Goal: Task Accomplishment & Management: Manage account settings

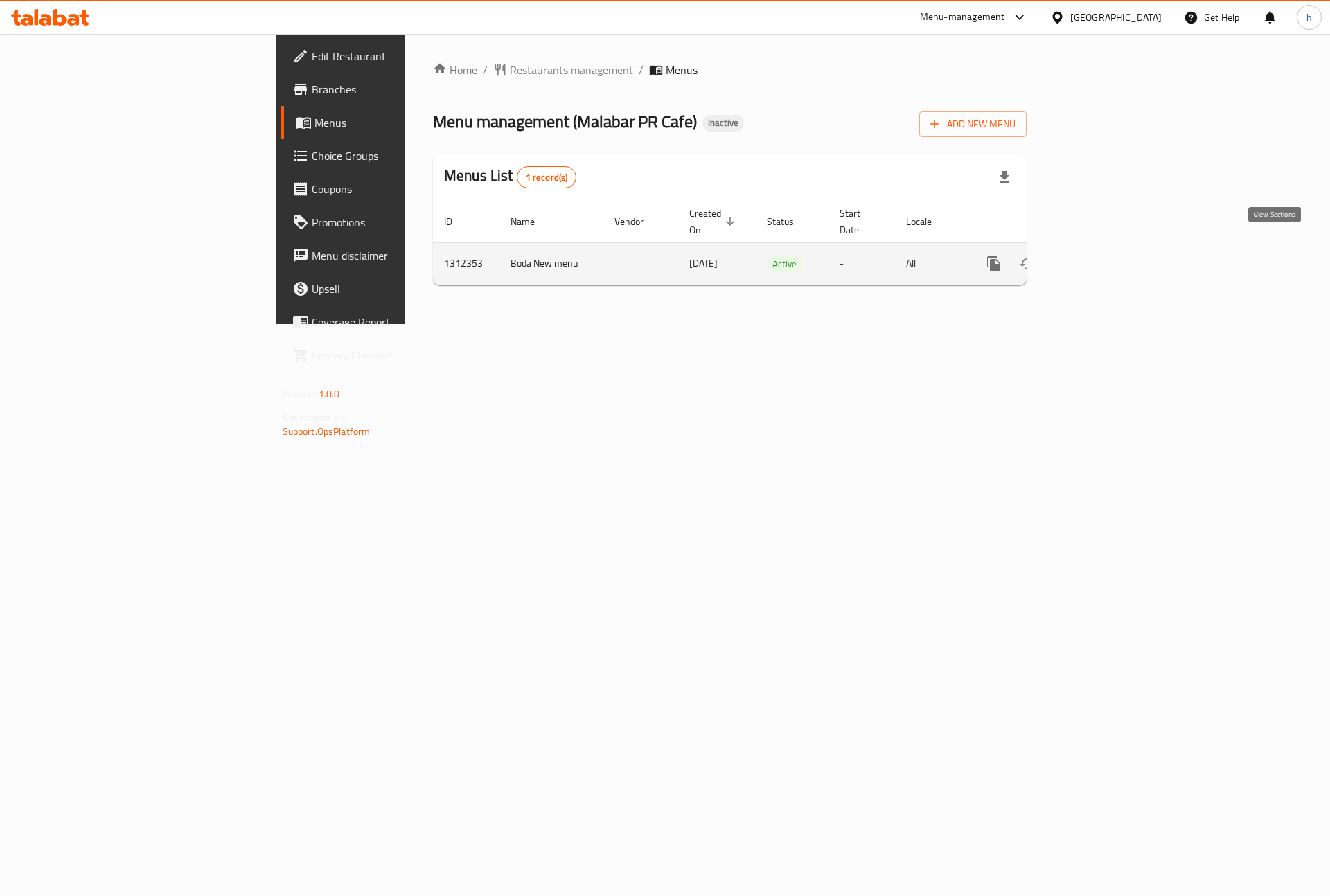
click at [1102, 256] on icon "enhanced table" at bounding box center [1093, 264] width 17 height 17
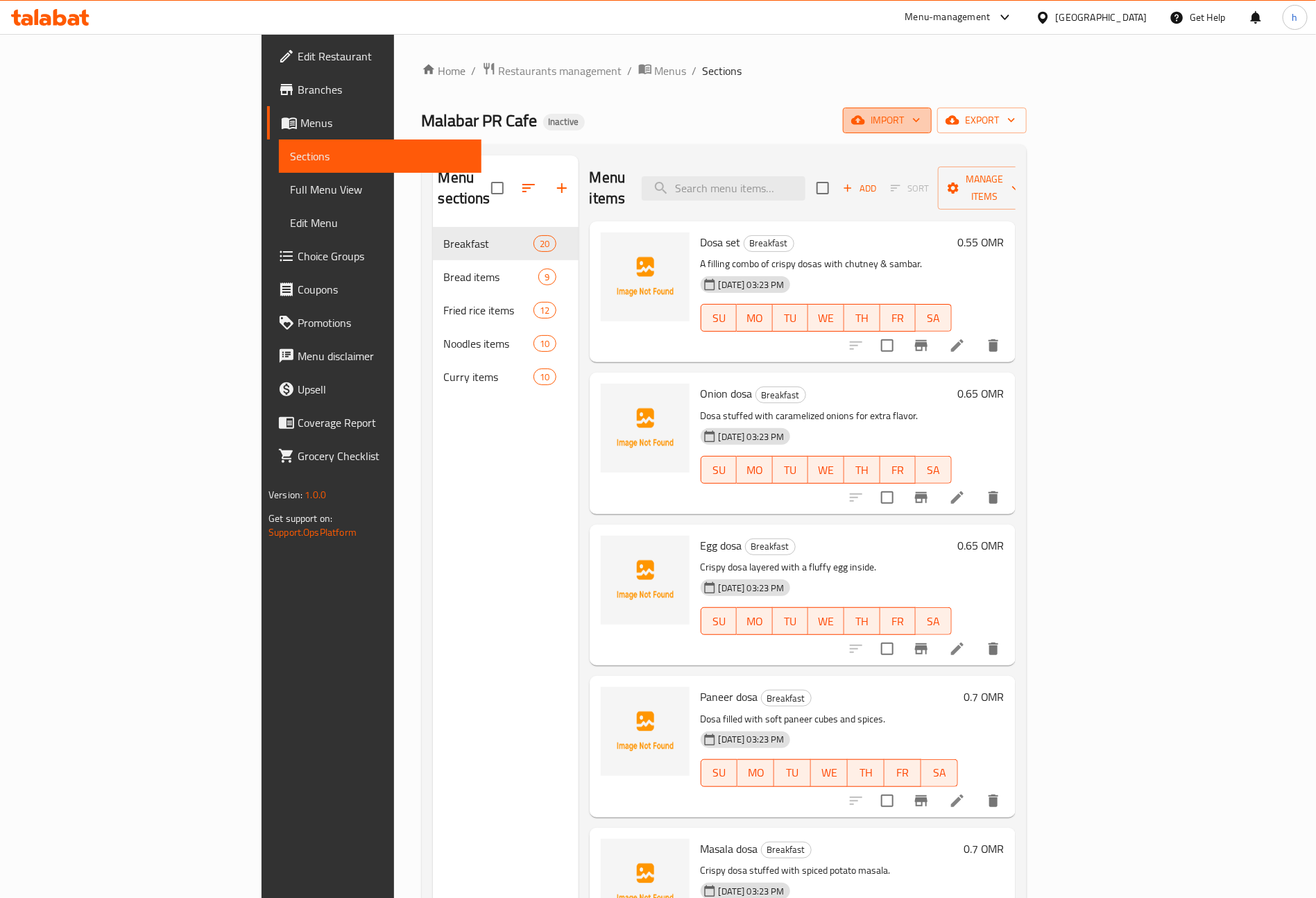
click at [921, 127] on span "import" at bounding box center [887, 120] width 67 height 17
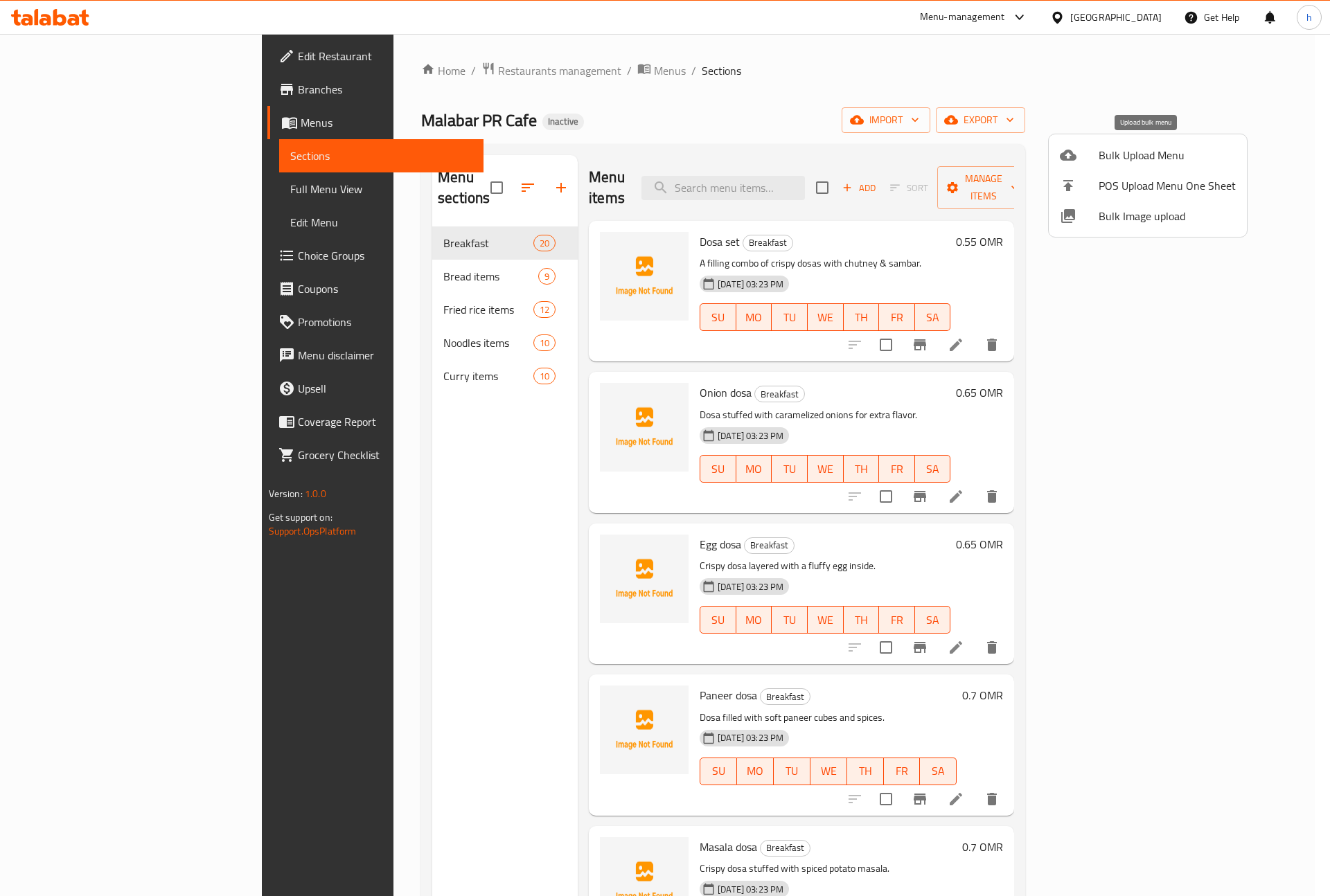
click at [1100, 154] on span "Bulk Upload Menu" at bounding box center [1167, 155] width 137 height 17
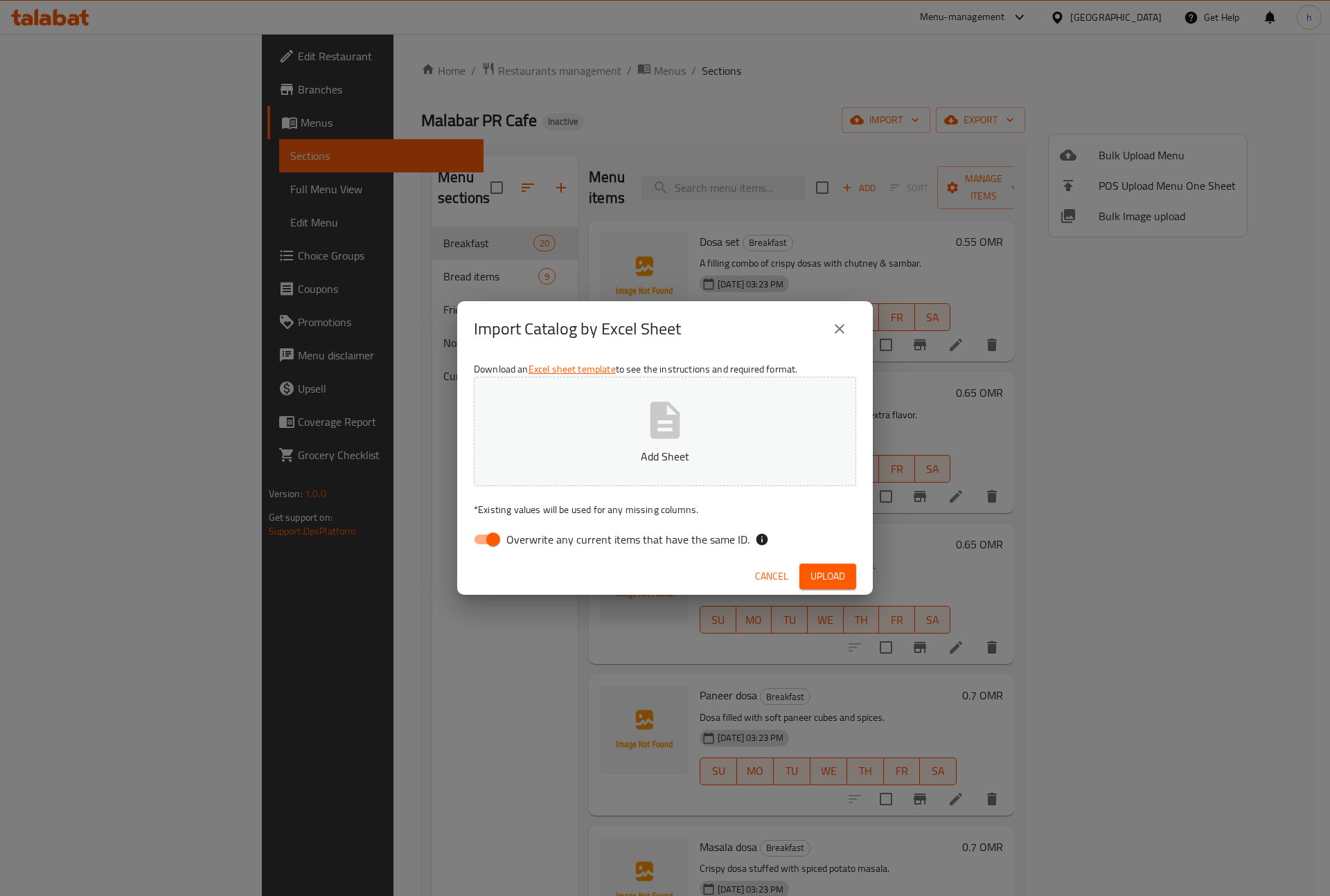
click at [492, 539] on input "Overwrite any current items that have the same ID." at bounding box center [492, 539] width 79 height 26
checkbox input "false"
click at [806, 572] on button "Upload" at bounding box center [827, 577] width 57 height 26
click at [830, 324] on button "close" at bounding box center [839, 328] width 33 height 33
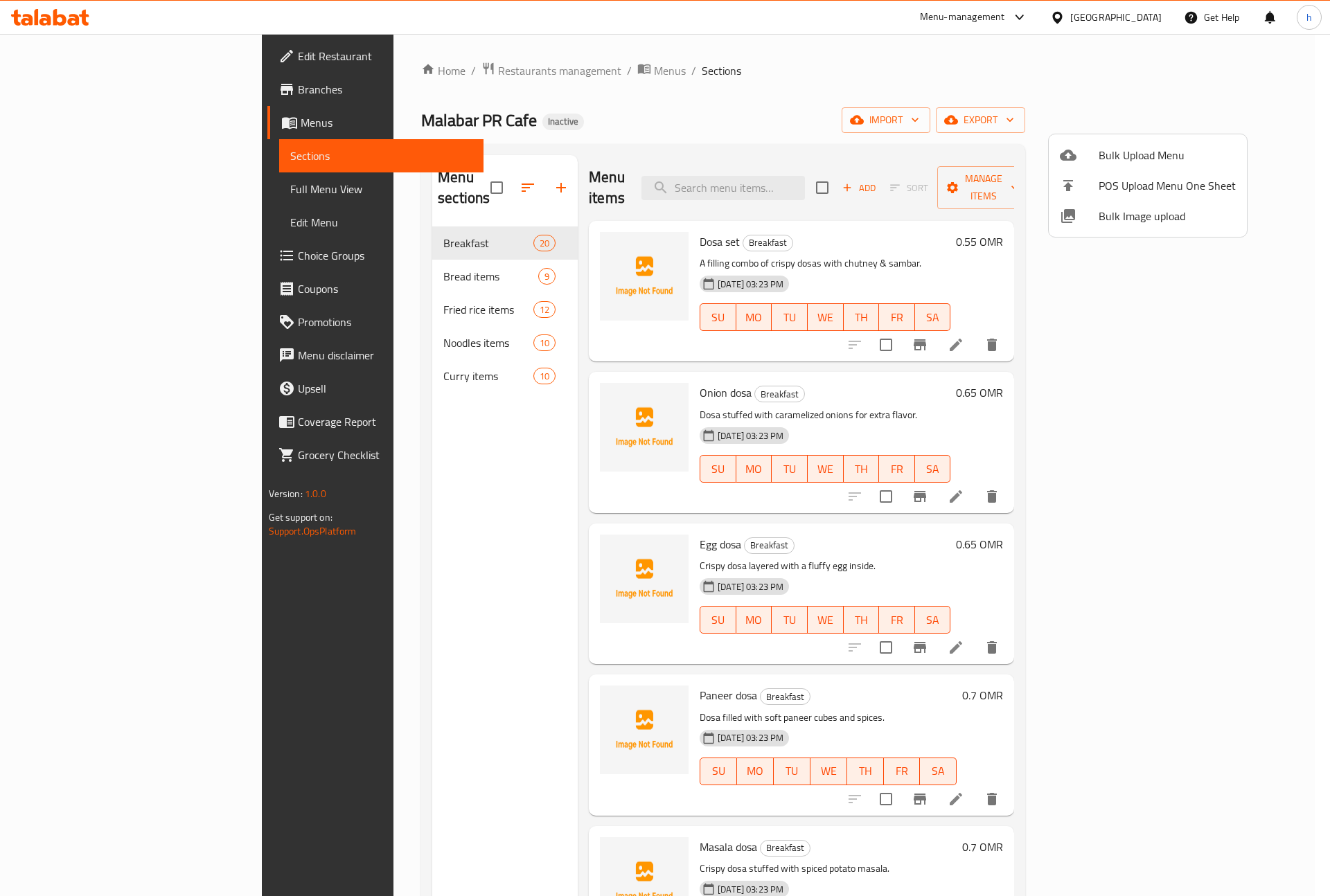
click at [889, 137] on div at bounding box center [665, 448] width 1330 height 896
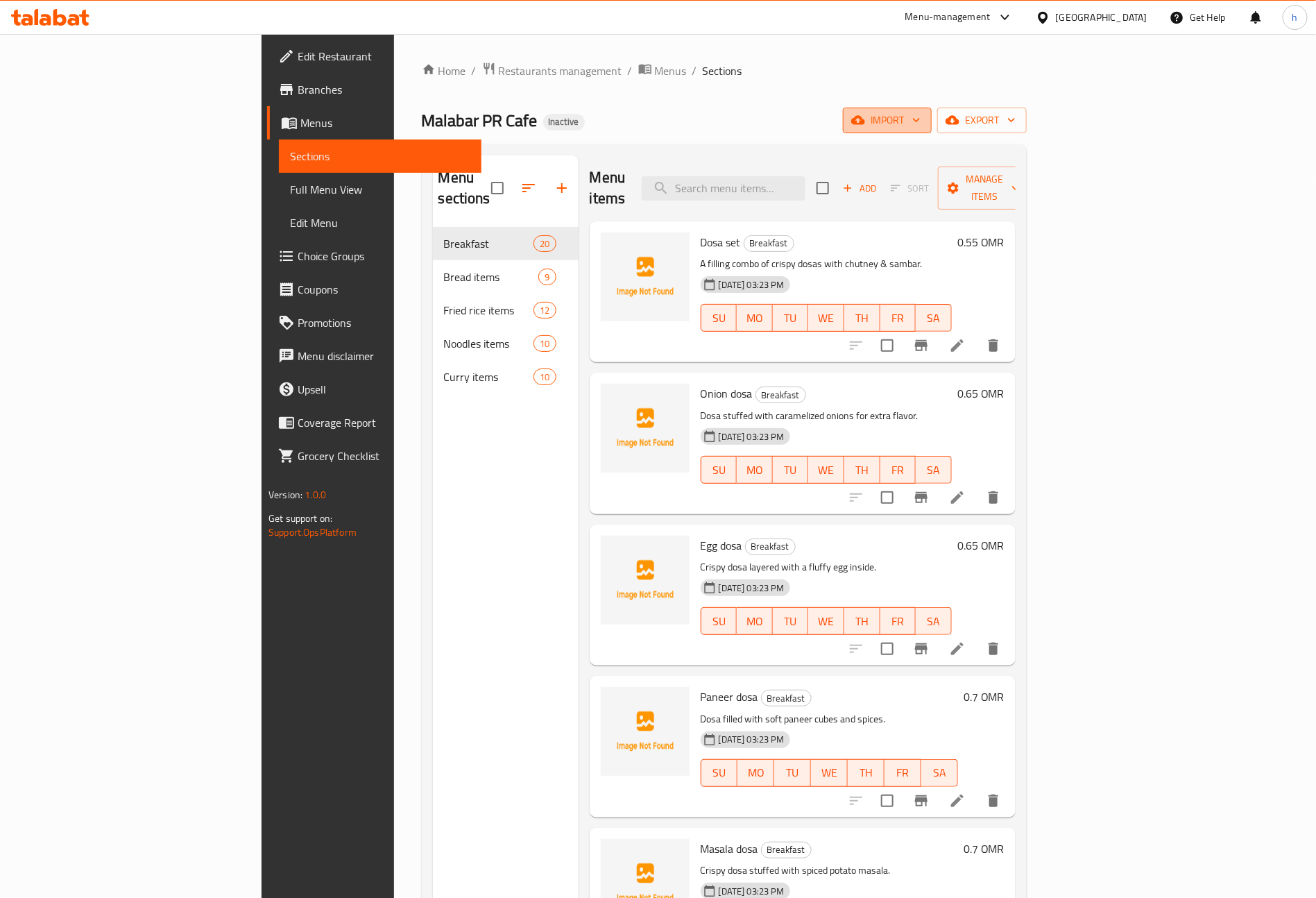
click at [921, 127] on span "import" at bounding box center [887, 120] width 67 height 17
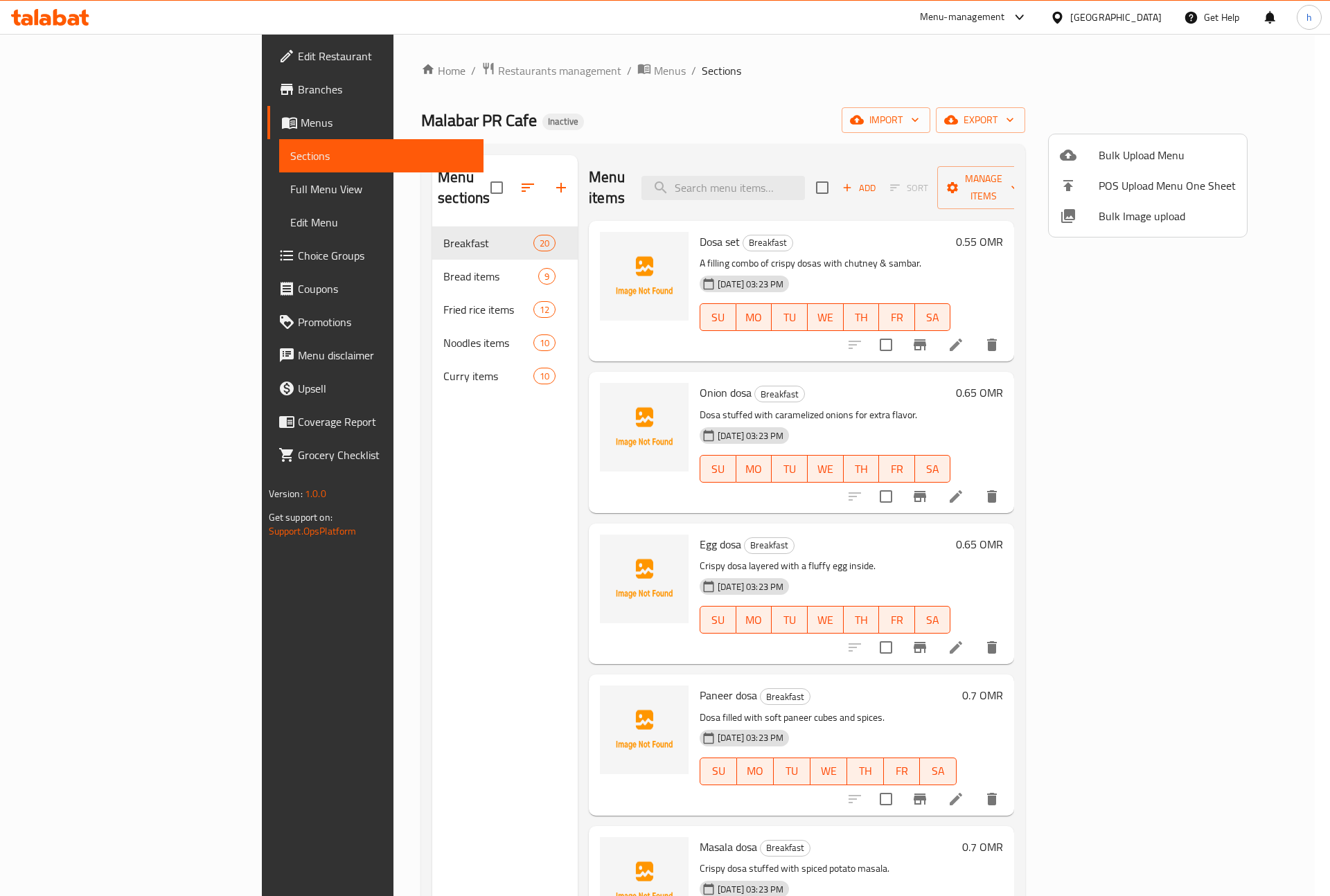
click at [1122, 150] on span "Bulk Upload Menu" at bounding box center [1167, 155] width 137 height 17
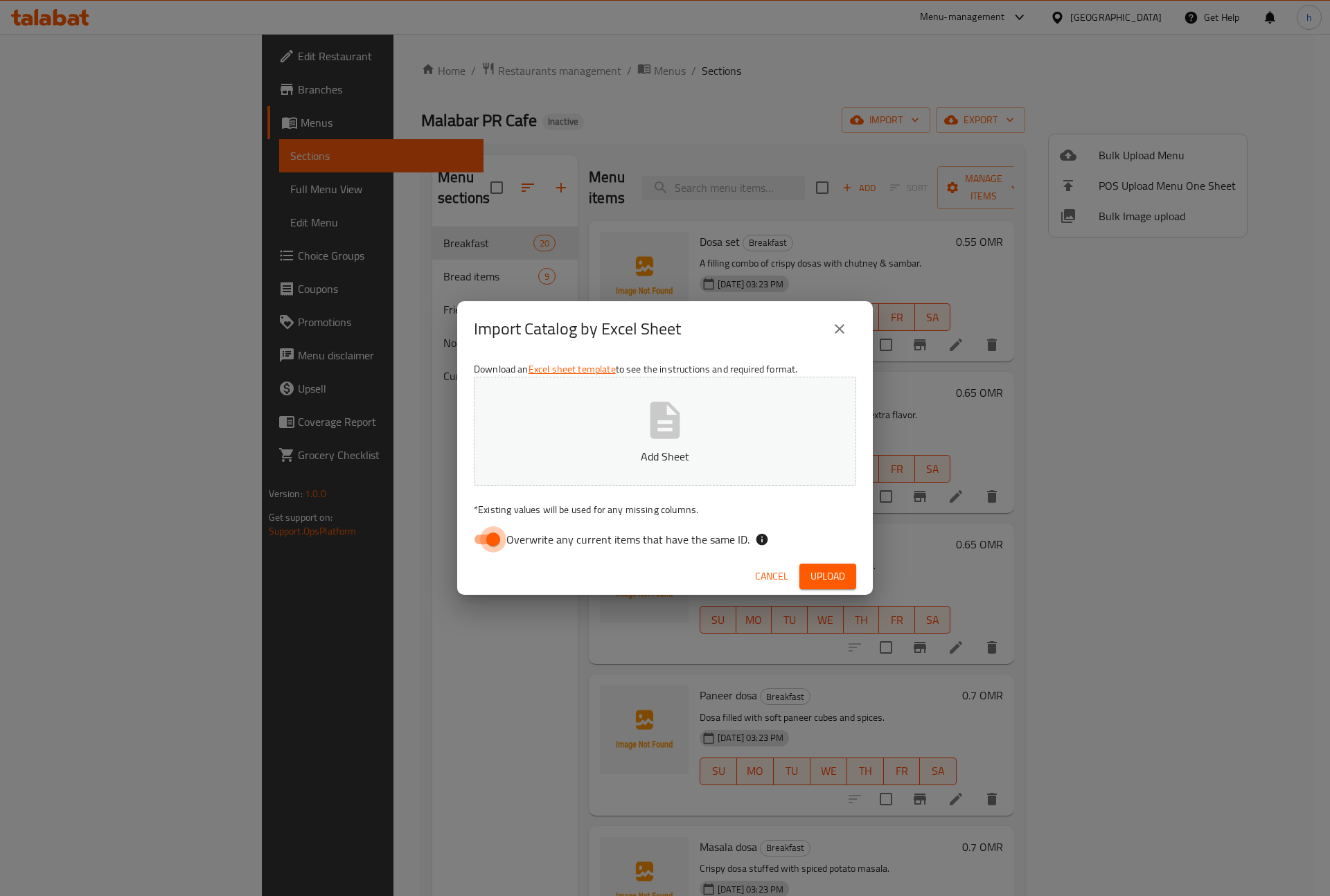
click at [484, 543] on input "Overwrite any current items that have the same ID." at bounding box center [492, 539] width 79 height 26
checkbox input "false"
click at [815, 574] on span "Upload" at bounding box center [828, 576] width 35 height 17
click at [817, 582] on span "Upload" at bounding box center [828, 576] width 35 height 17
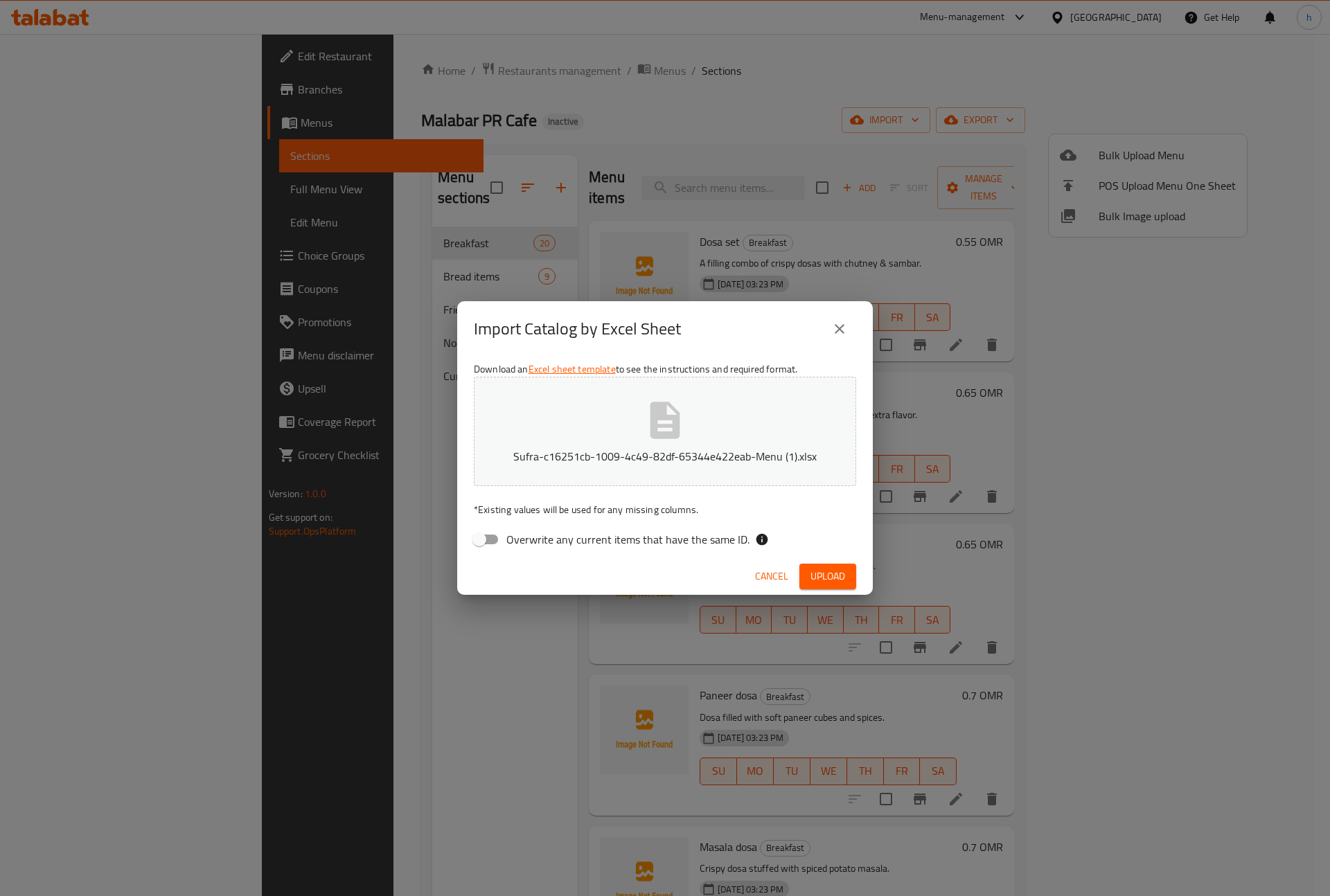
click at [836, 324] on icon "close" at bounding box center [839, 328] width 17 height 17
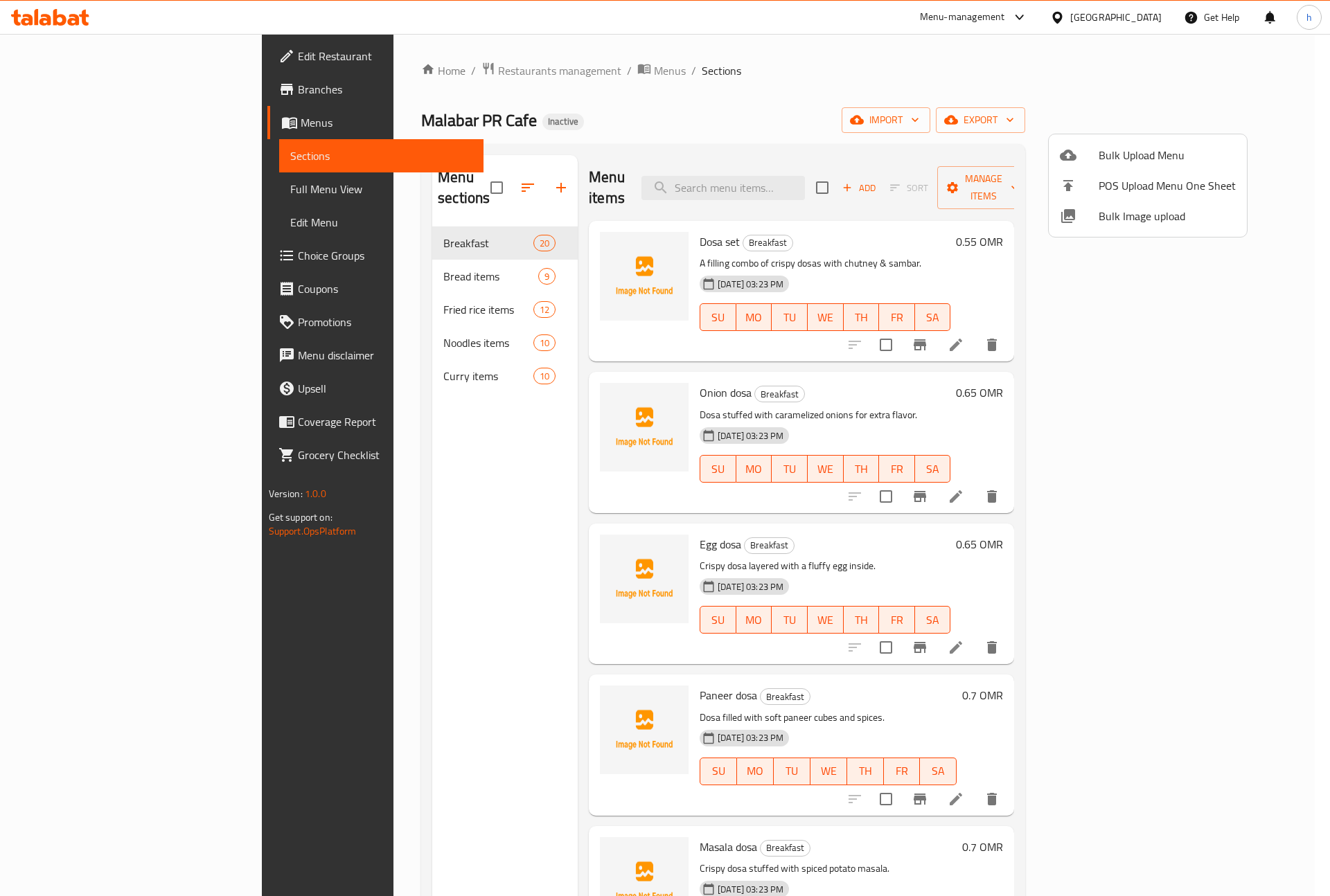
click at [881, 129] on div at bounding box center [665, 448] width 1330 height 896
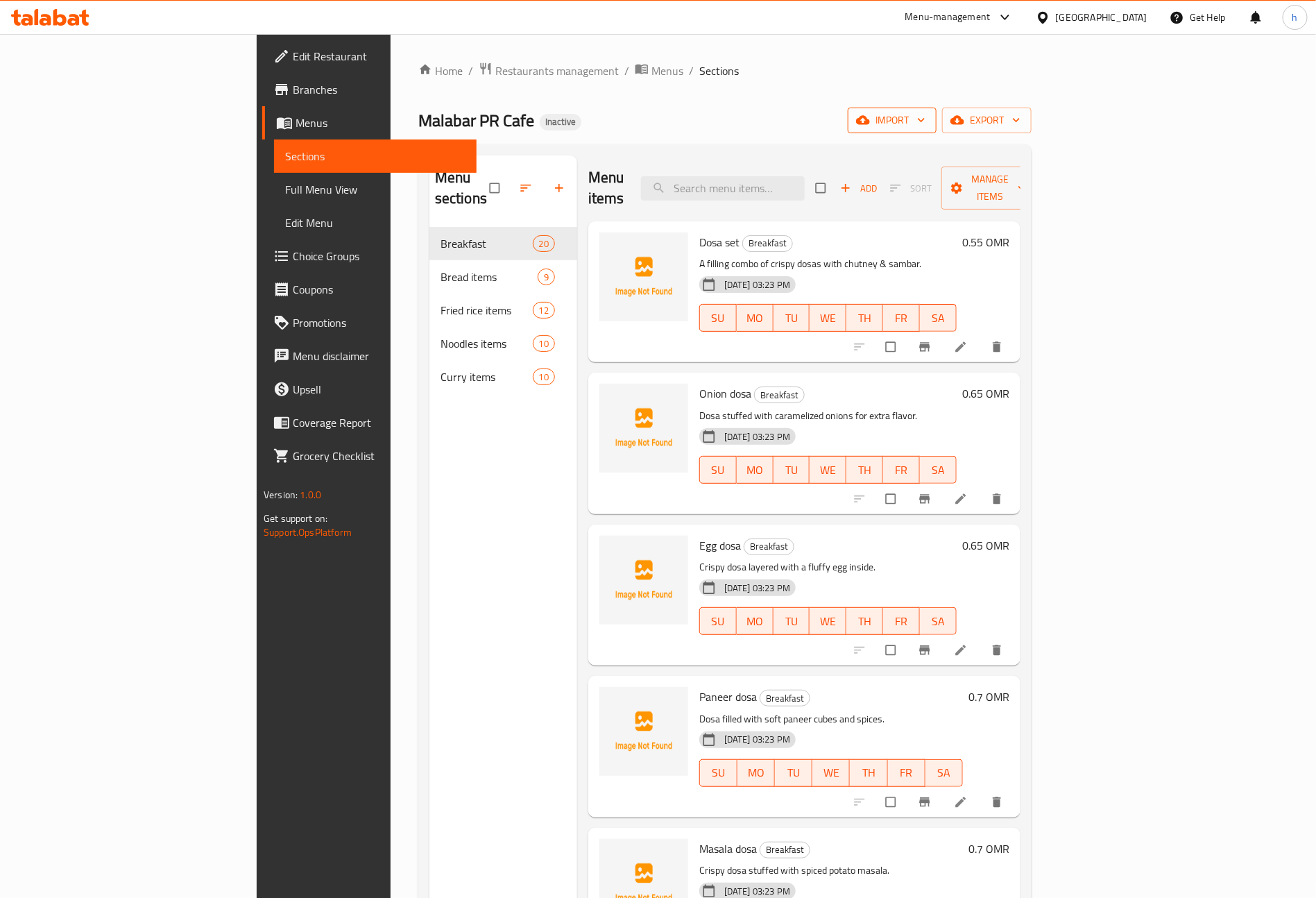
click at [925, 119] on span "import" at bounding box center [892, 120] width 67 height 17
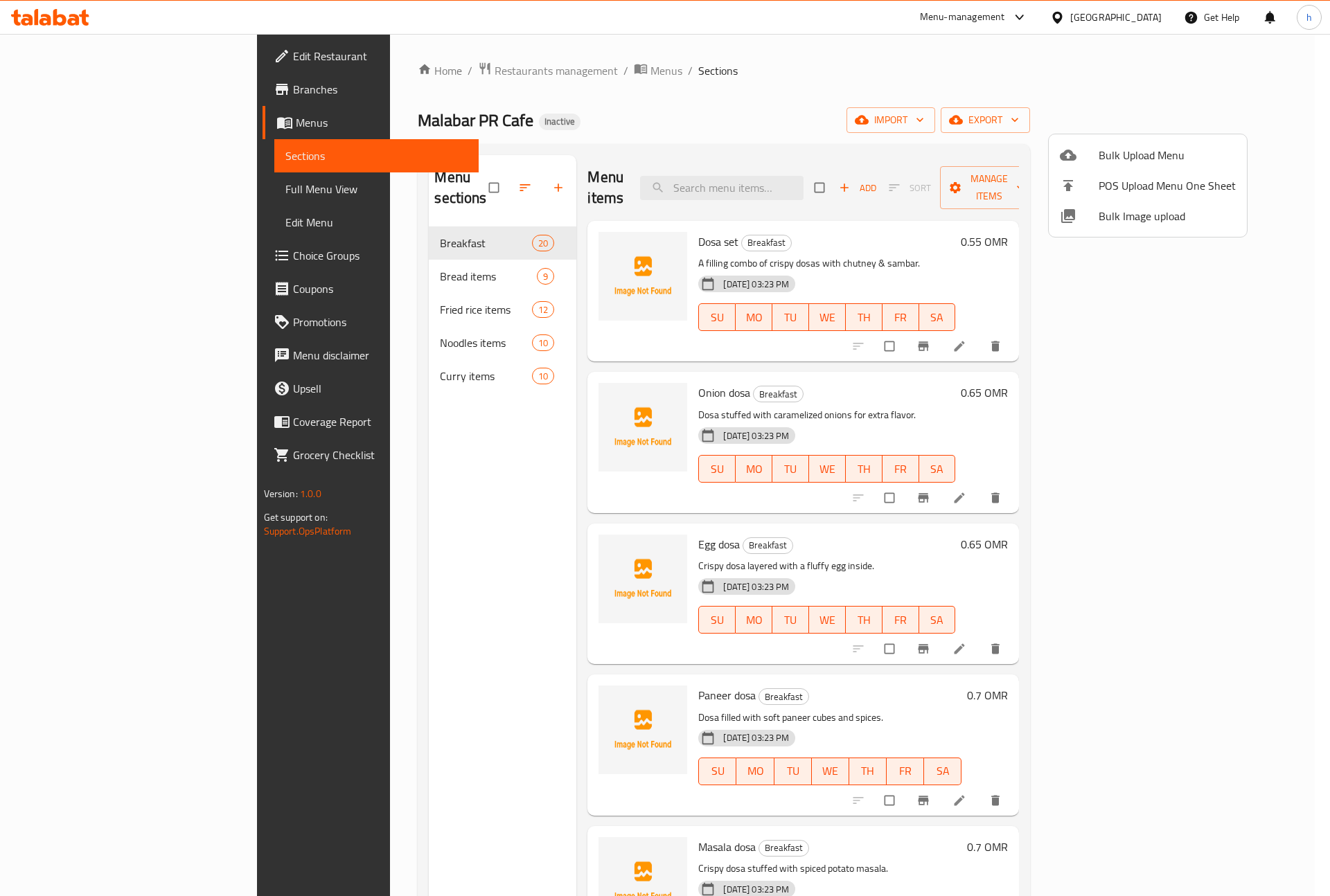
click at [1104, 151] on span "Bulk Upload Menu" at bounding box center [1167, 155] width 137 height 17
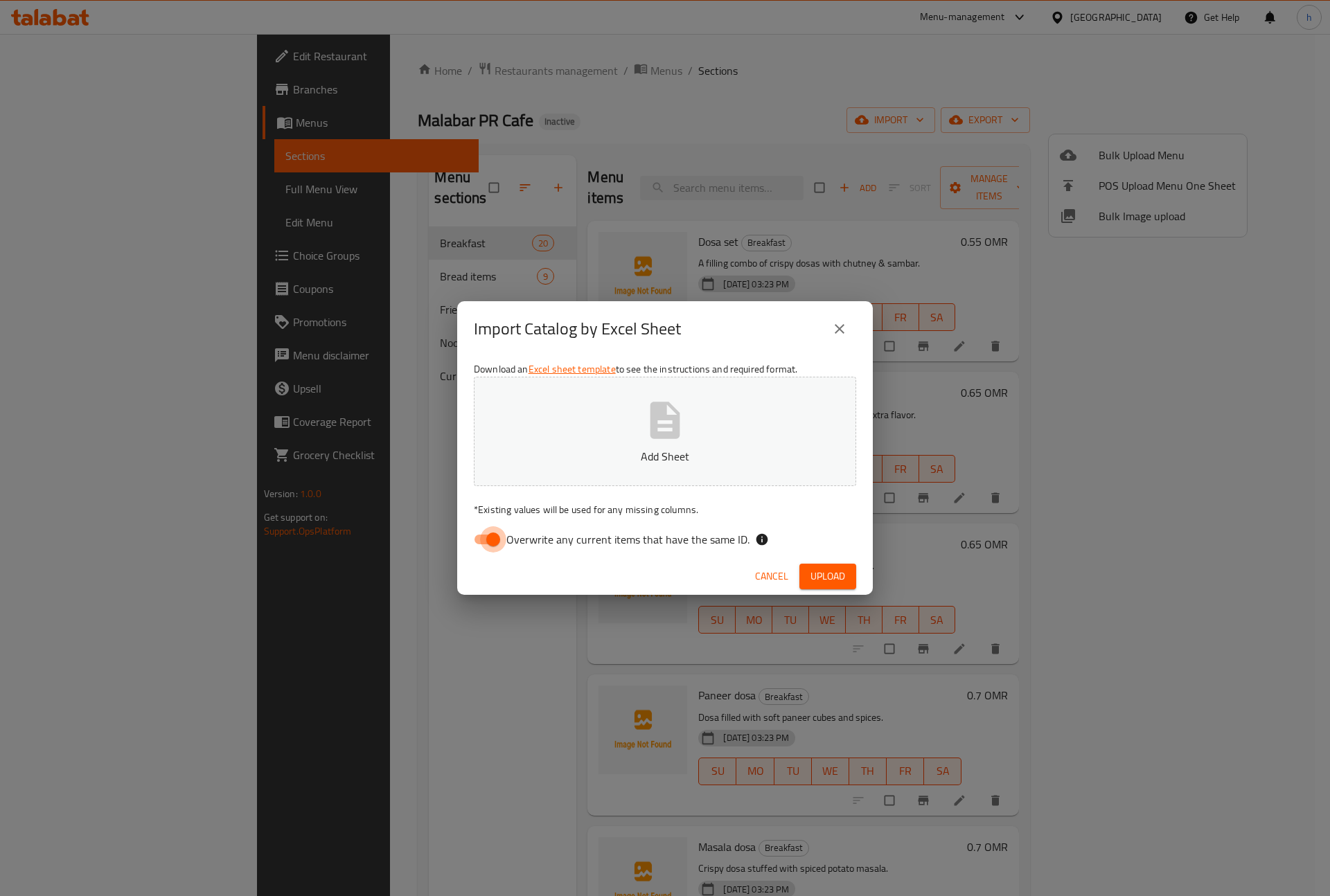
click at [475, 544] on input "Overwrite any current items that have the same ID." at bounding box center [492, 539] width 79 height 26
checkbox input "false"
click at [838, 574] on span "Upload" at bounding box center [828, 576] width 35 height 17
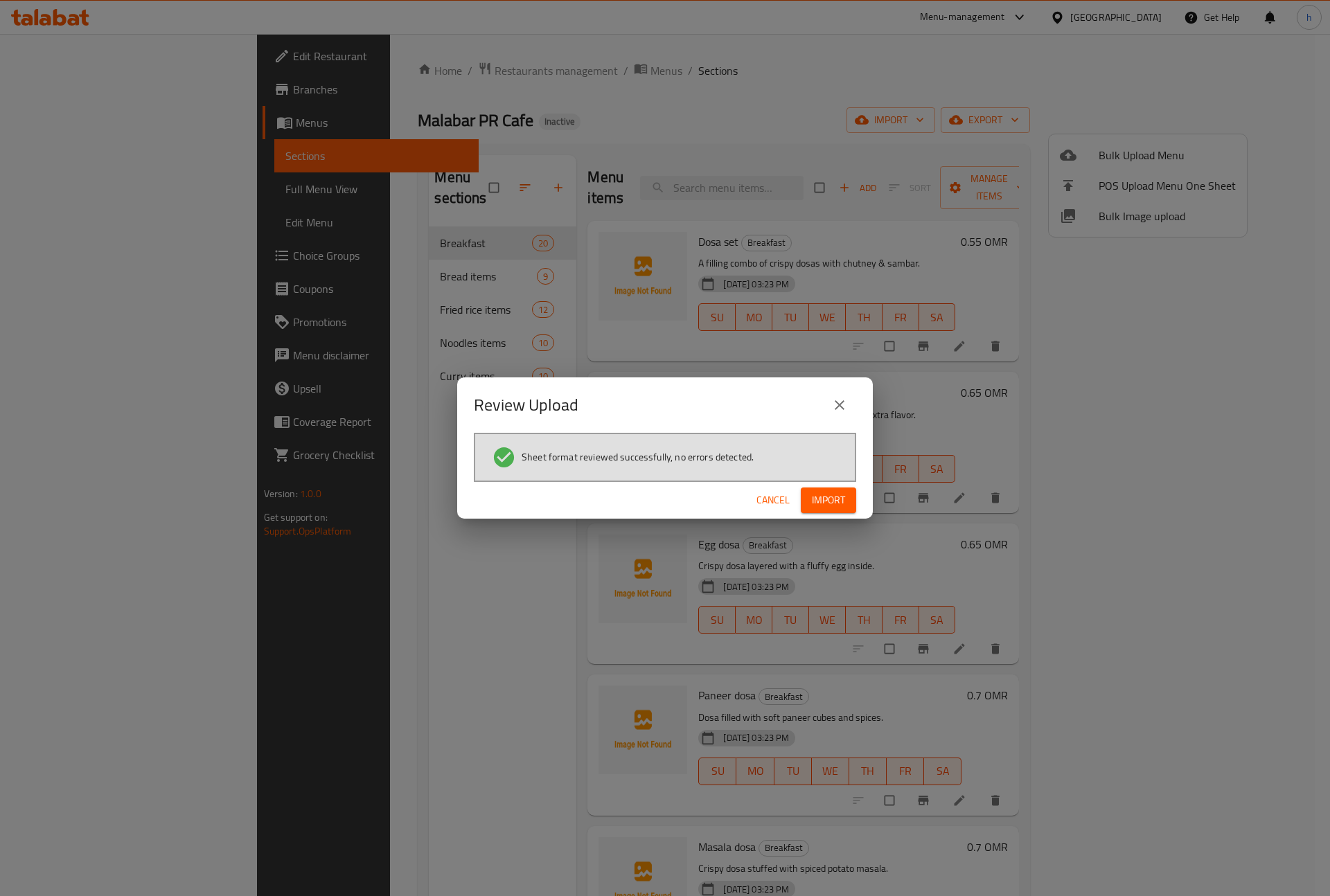
click at [826, 501] on span "Import" at bounding box center [828, 499] width 33 height 17
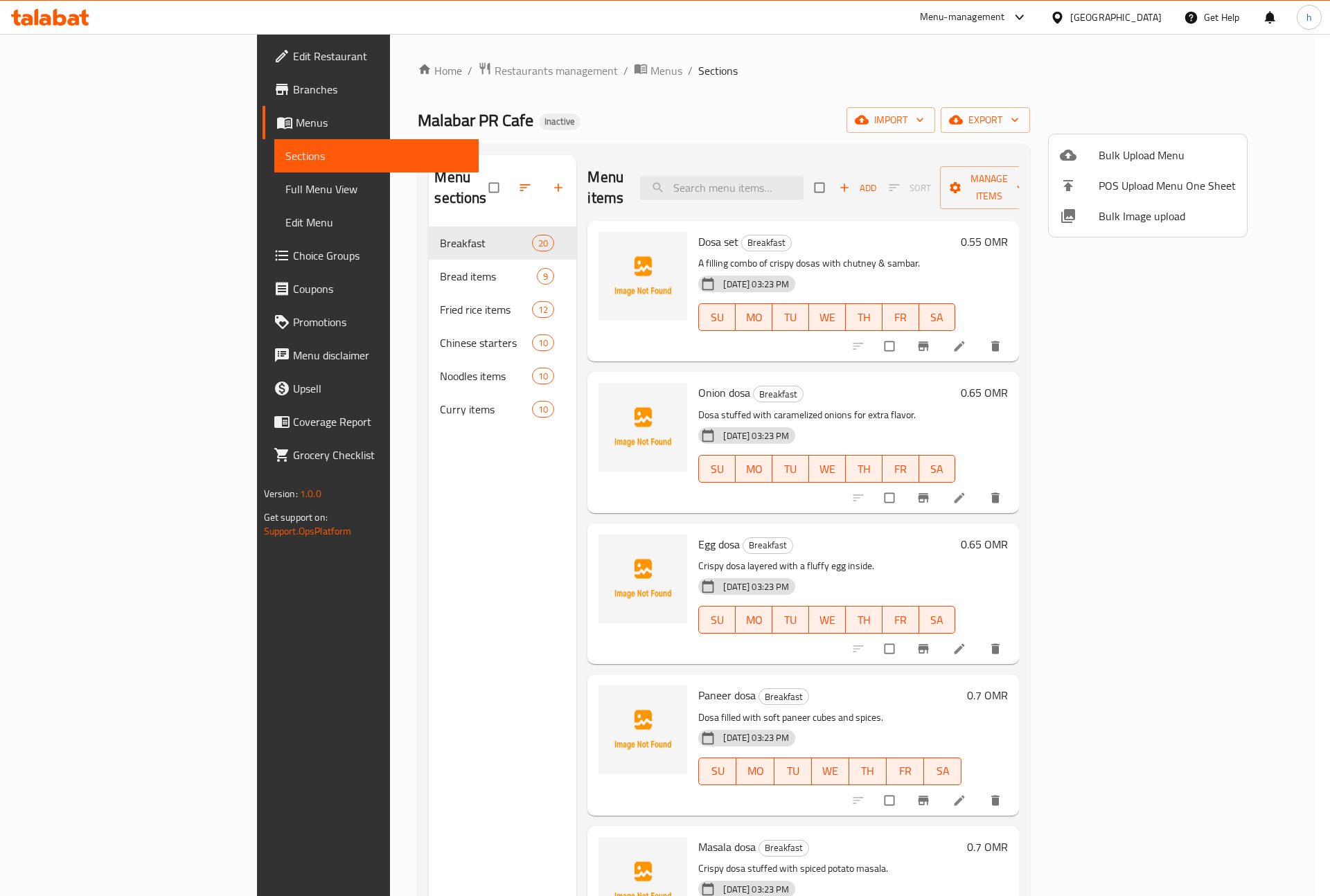
click at [389, 324] on div at bounding box center [665, 448] width 1330 height 896
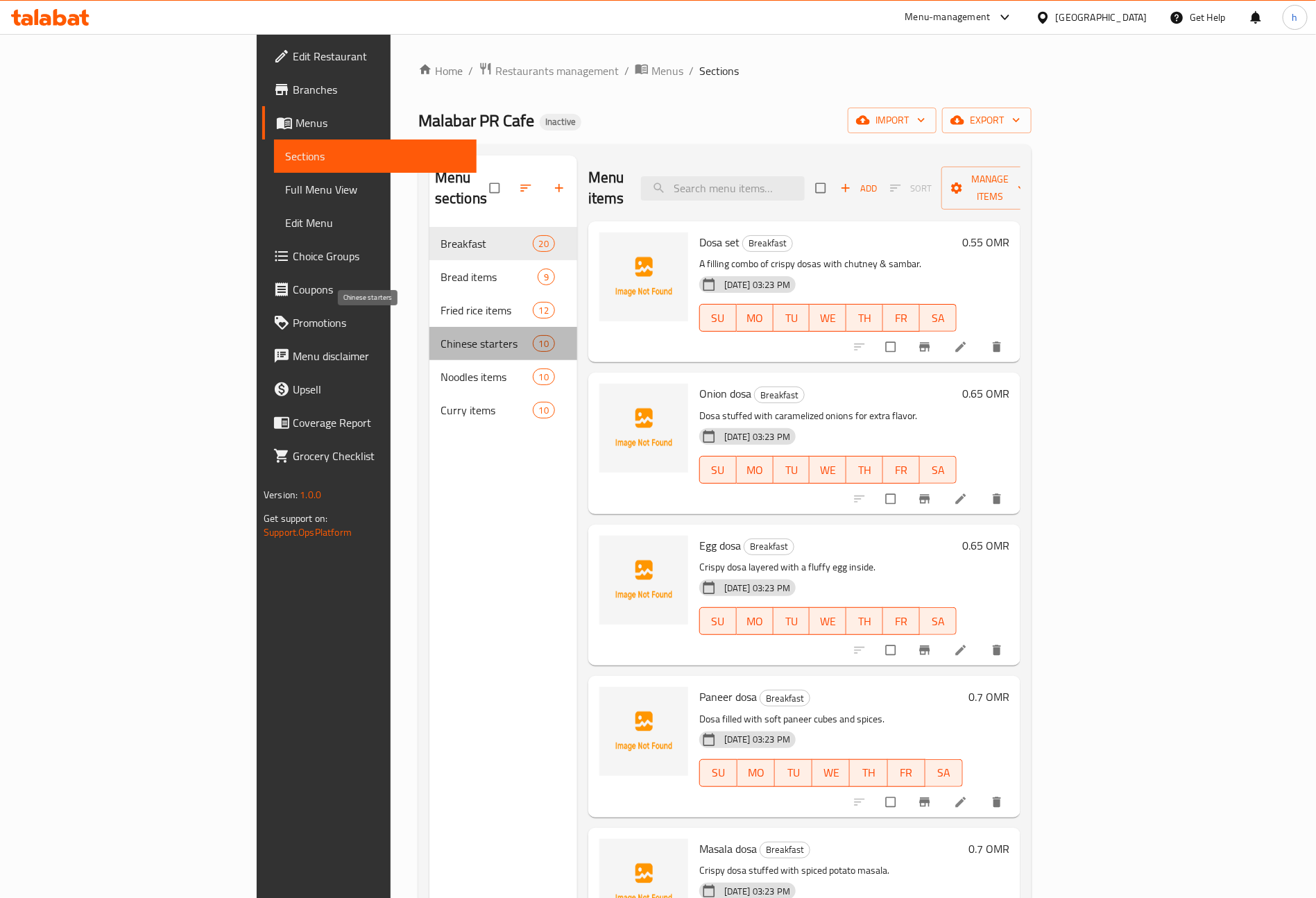
click at [440, 335] on span "Chinese starters" at bounding box center [486, 343] width 93 height 17
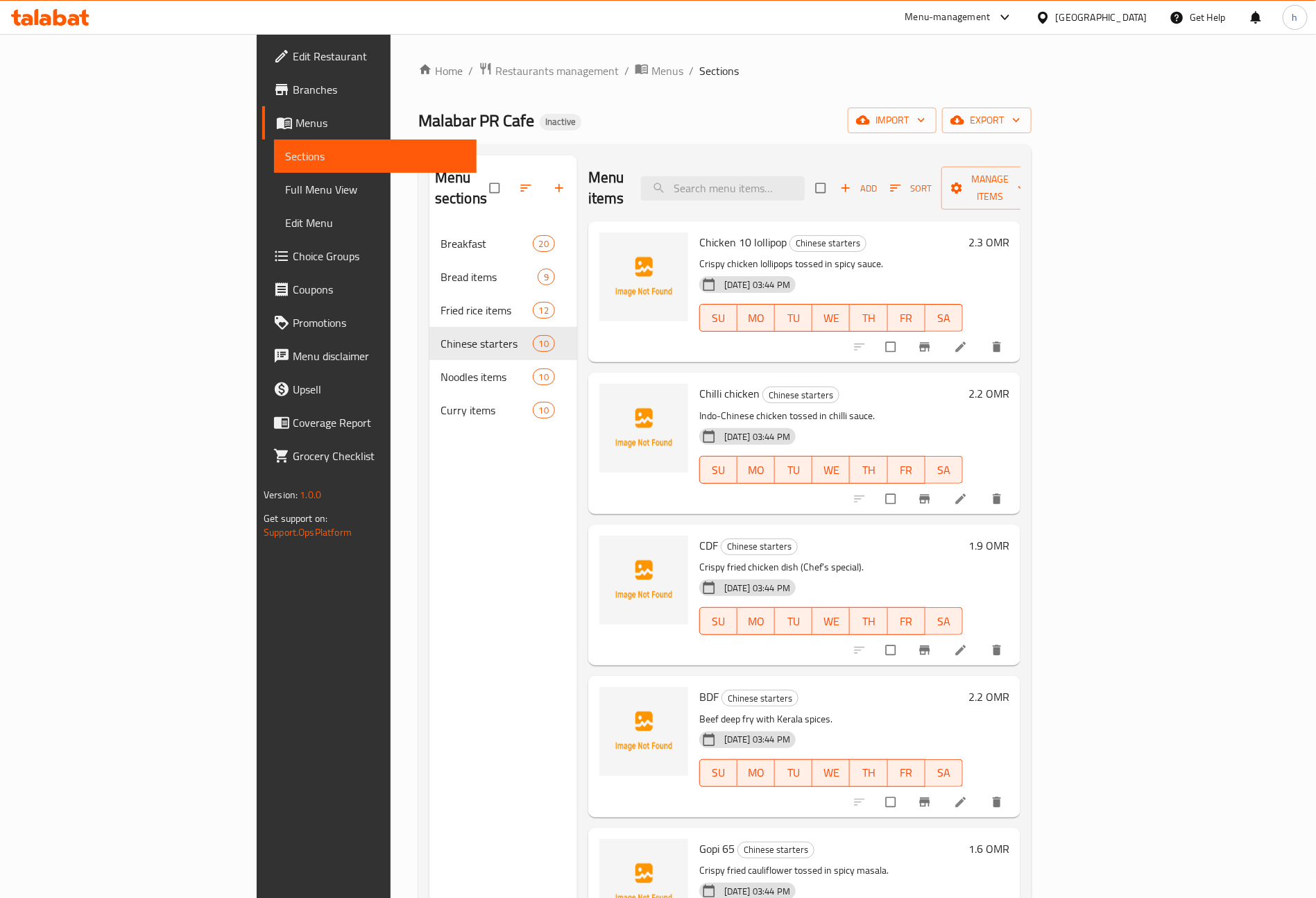
click at [285, 217] on span "Edit Menu" at bounding box center [375, 222] width 180 height 17
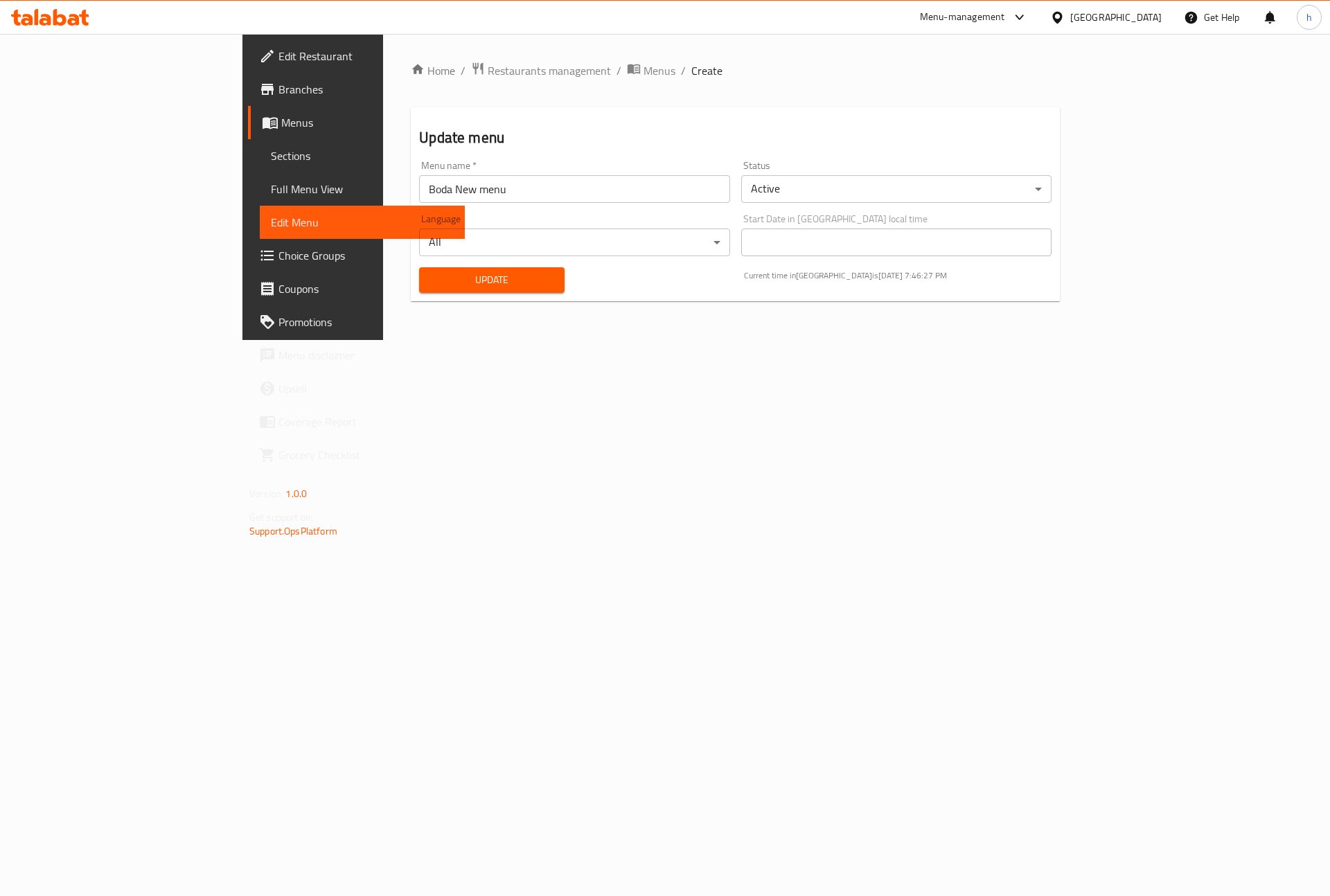
click at [271, 191] on span "Full Menu View" at bounding box center [362, 189] width 183 height 17
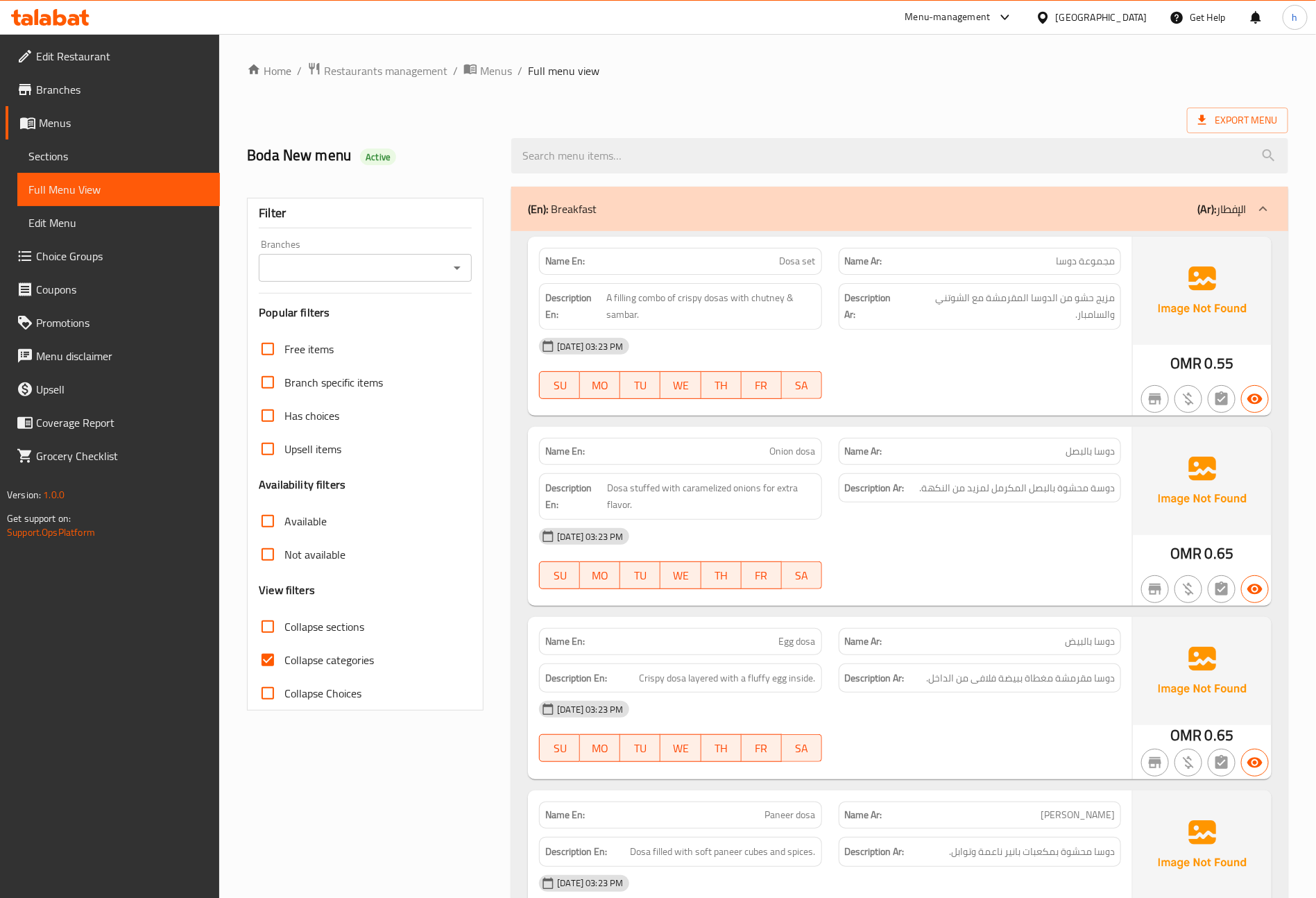
click at [79, 150] on span "Sections" at bounding box center [119, 155] width 180 height 17
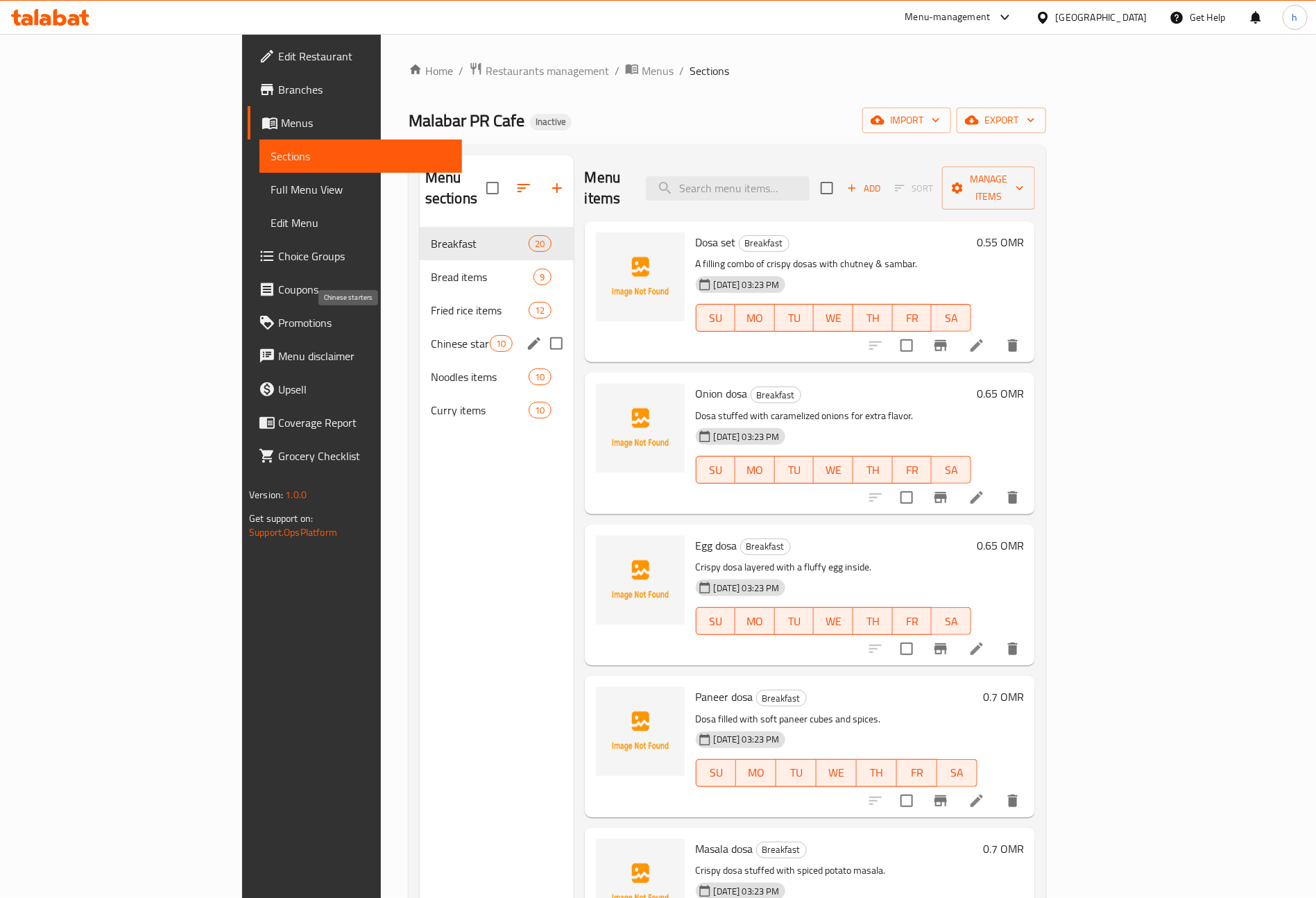
click at [430, 335] on span "Chinese starters" at bounding box center [459, 343] width 59 height 17
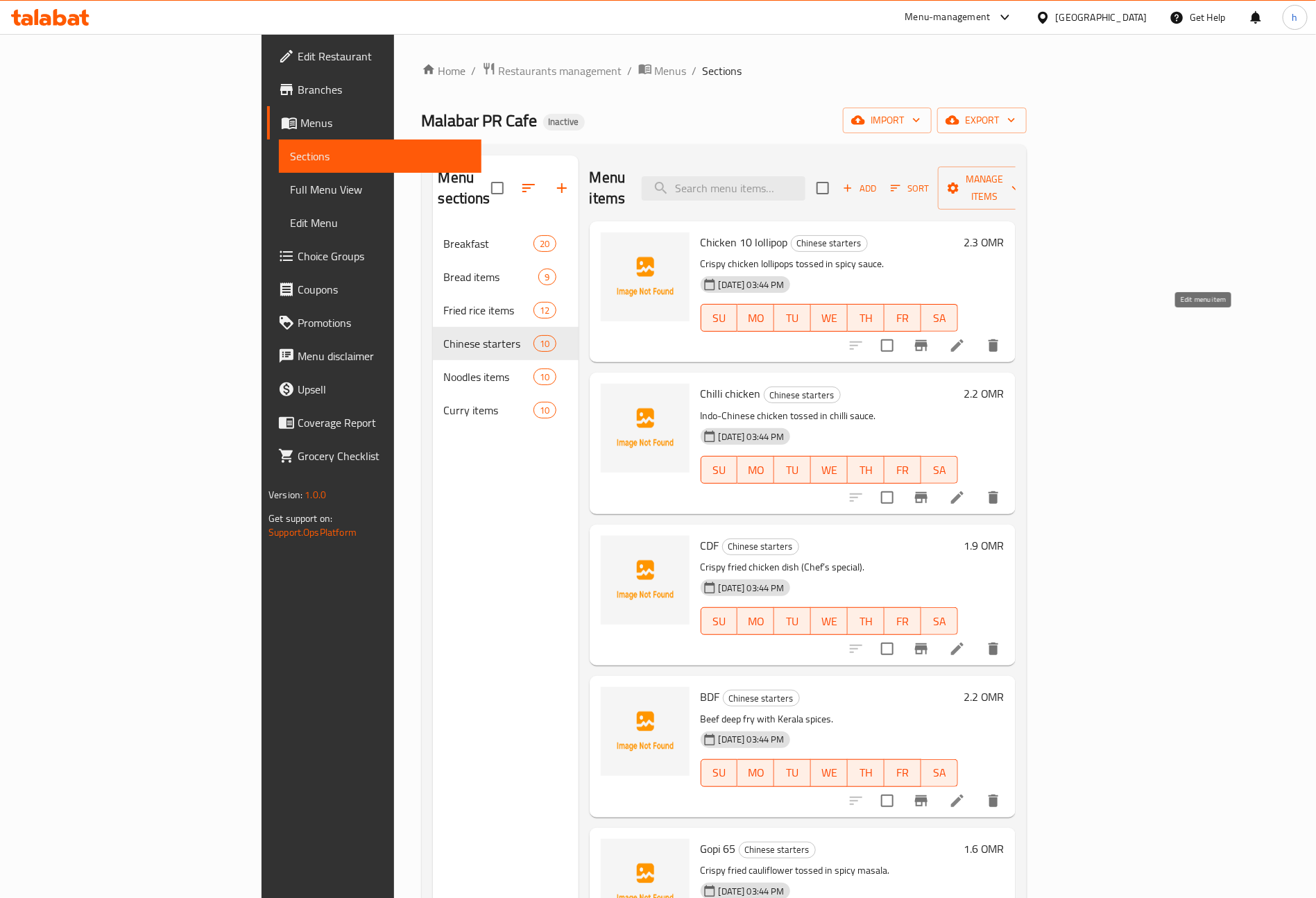
click at [965, 337] on icon at bounding box center [956, 345] width 17 height 17
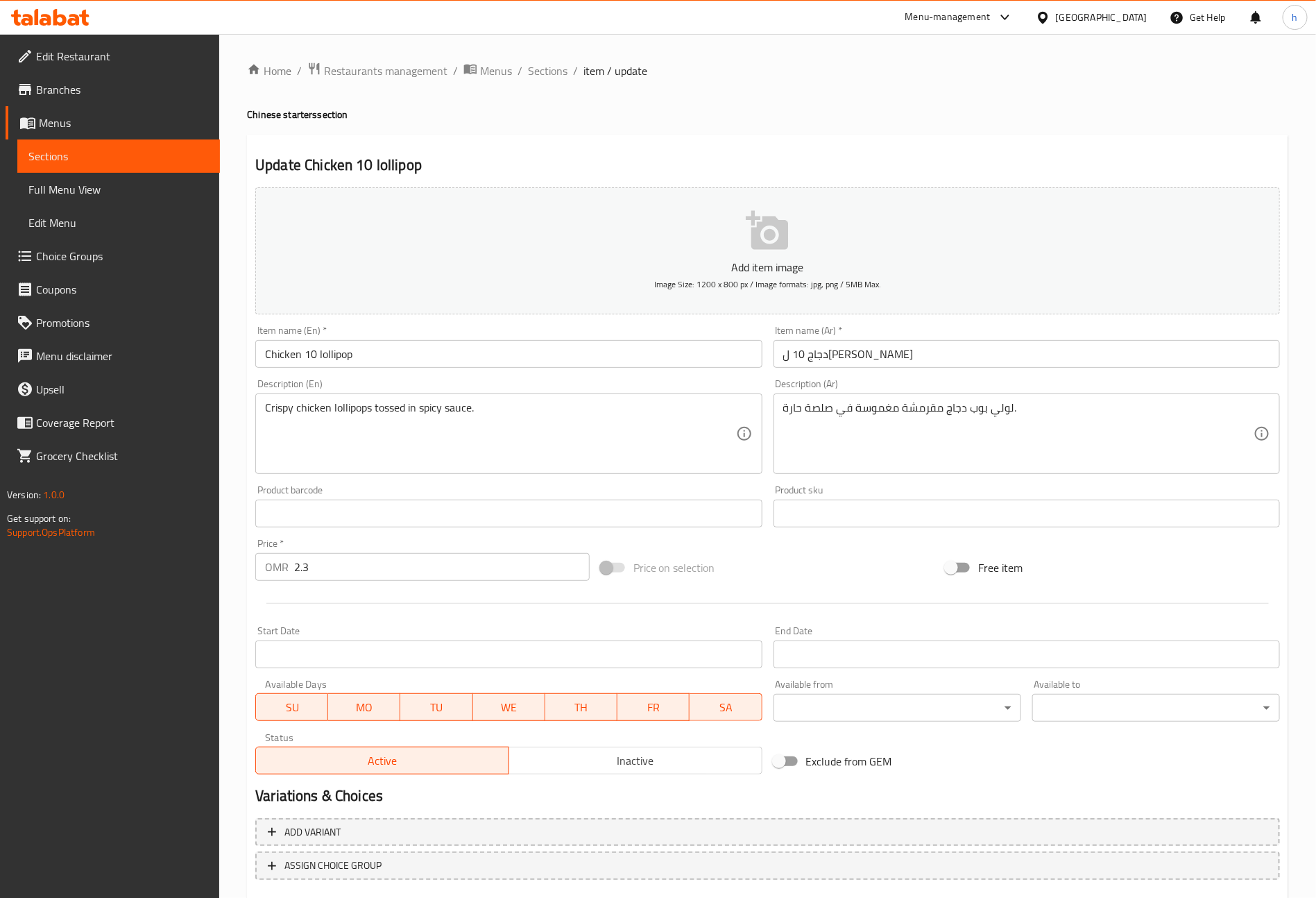
click at [65, 154] on span "Sections" at bounding box center [119, 155] width 180 height 17
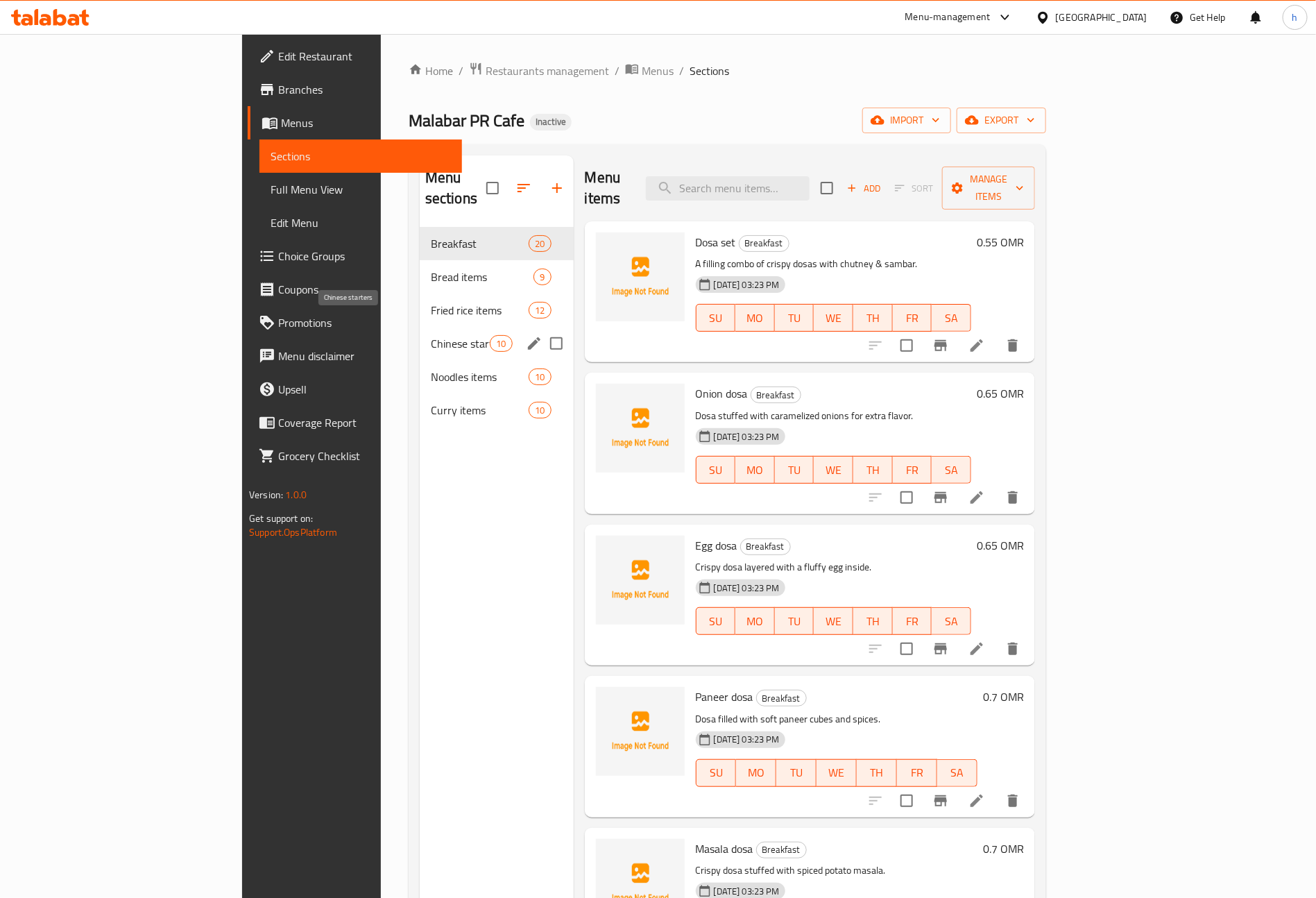
click at [430, 335] on span "Chinese starters" at bounding box center [459, 343] width 59 height 17
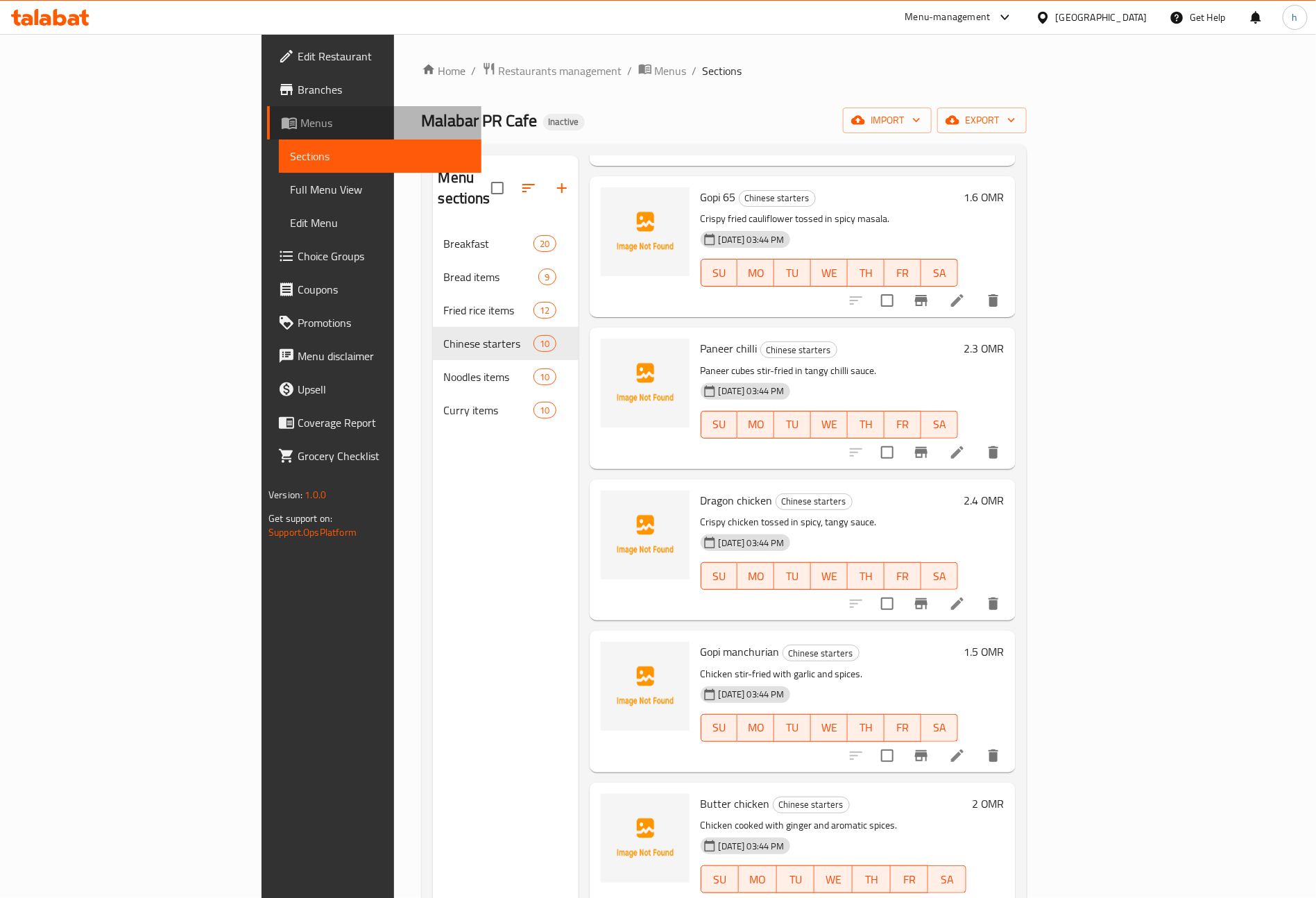
click at [300, 115] on span "Menus" at bounding box center [385, 123] width 170 height 17
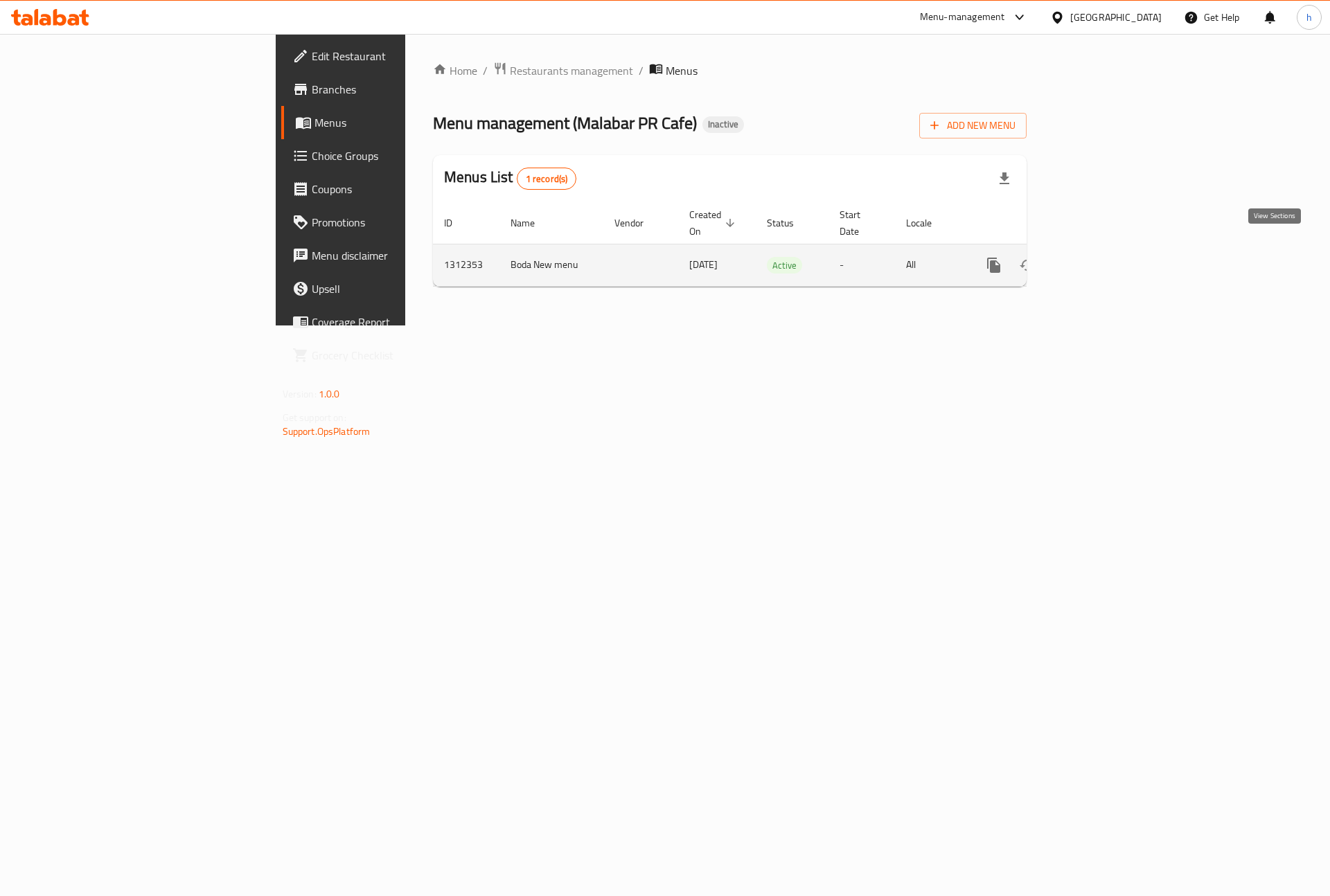
click at [1102, 257] on icon "enhanced table" at bounding box center [1093, 265] width 17 height 17
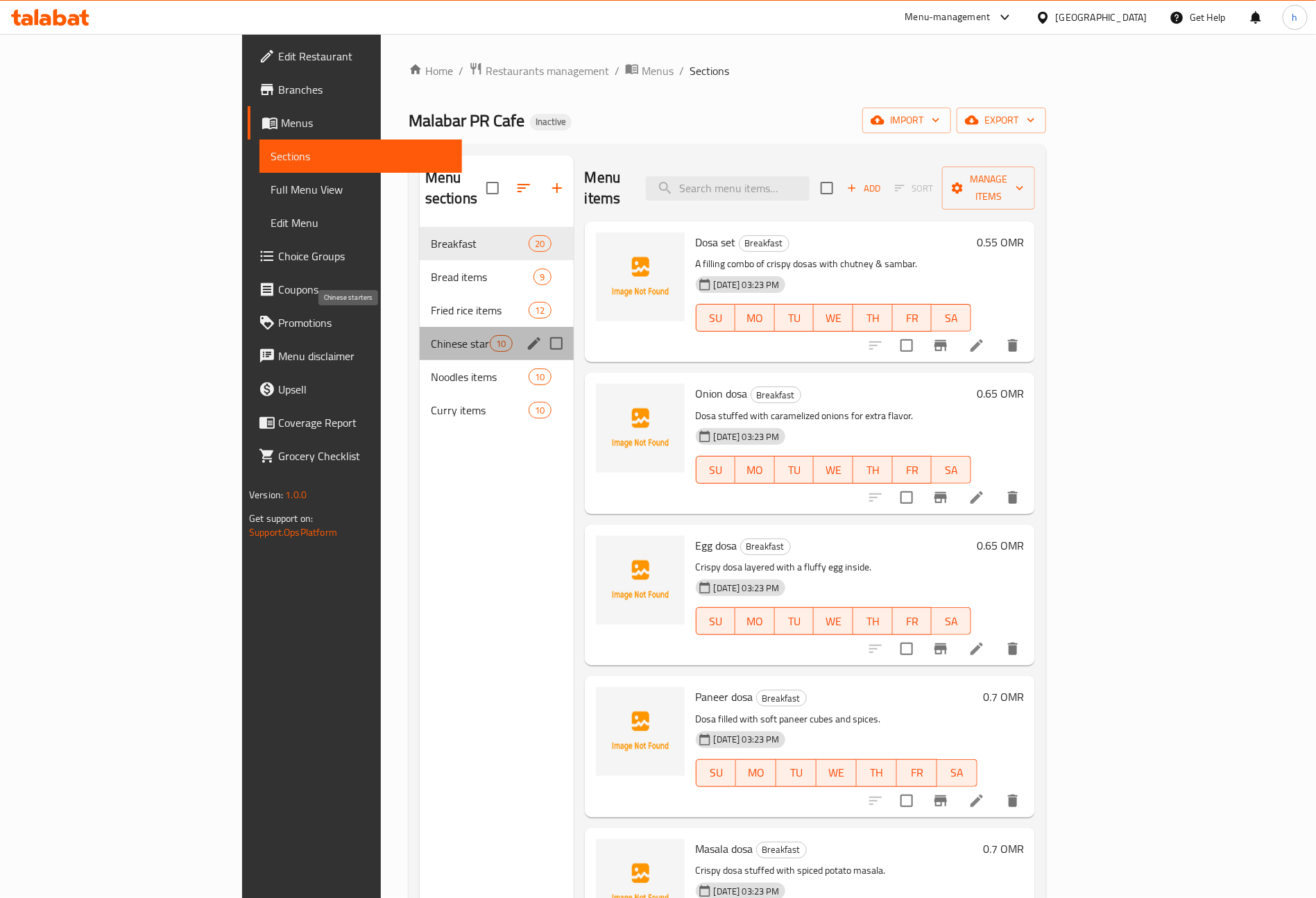
click at [430, 335] on span "Chinese starters" at bounding box center [459, 343] width 59 height 17
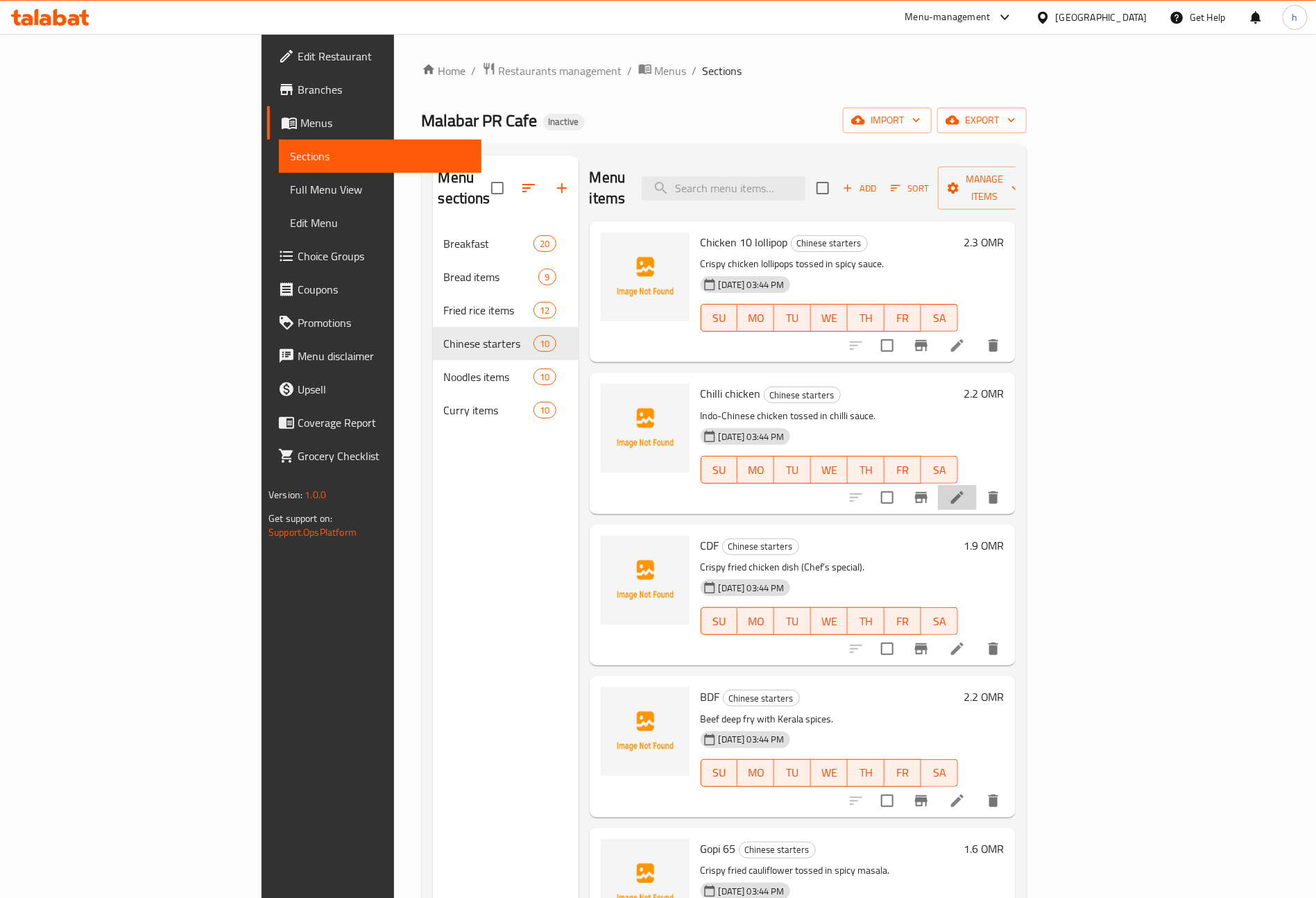
click at [976, 485] on li at bounding box center [956, 497] width 39 height 25
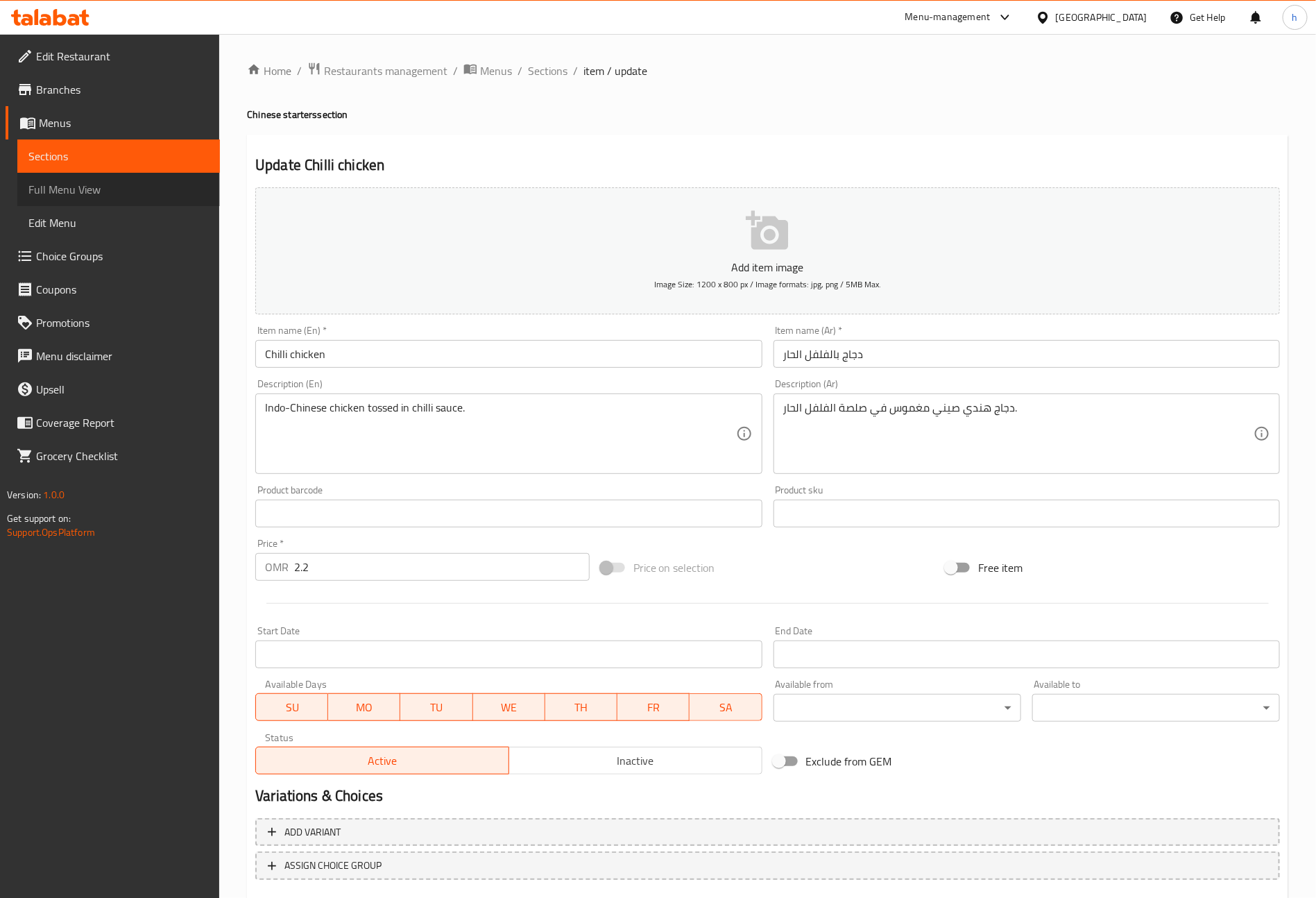
click at [72, 191] on span "Full Menu View" at bounding box center [119, 189] width 180 height 17
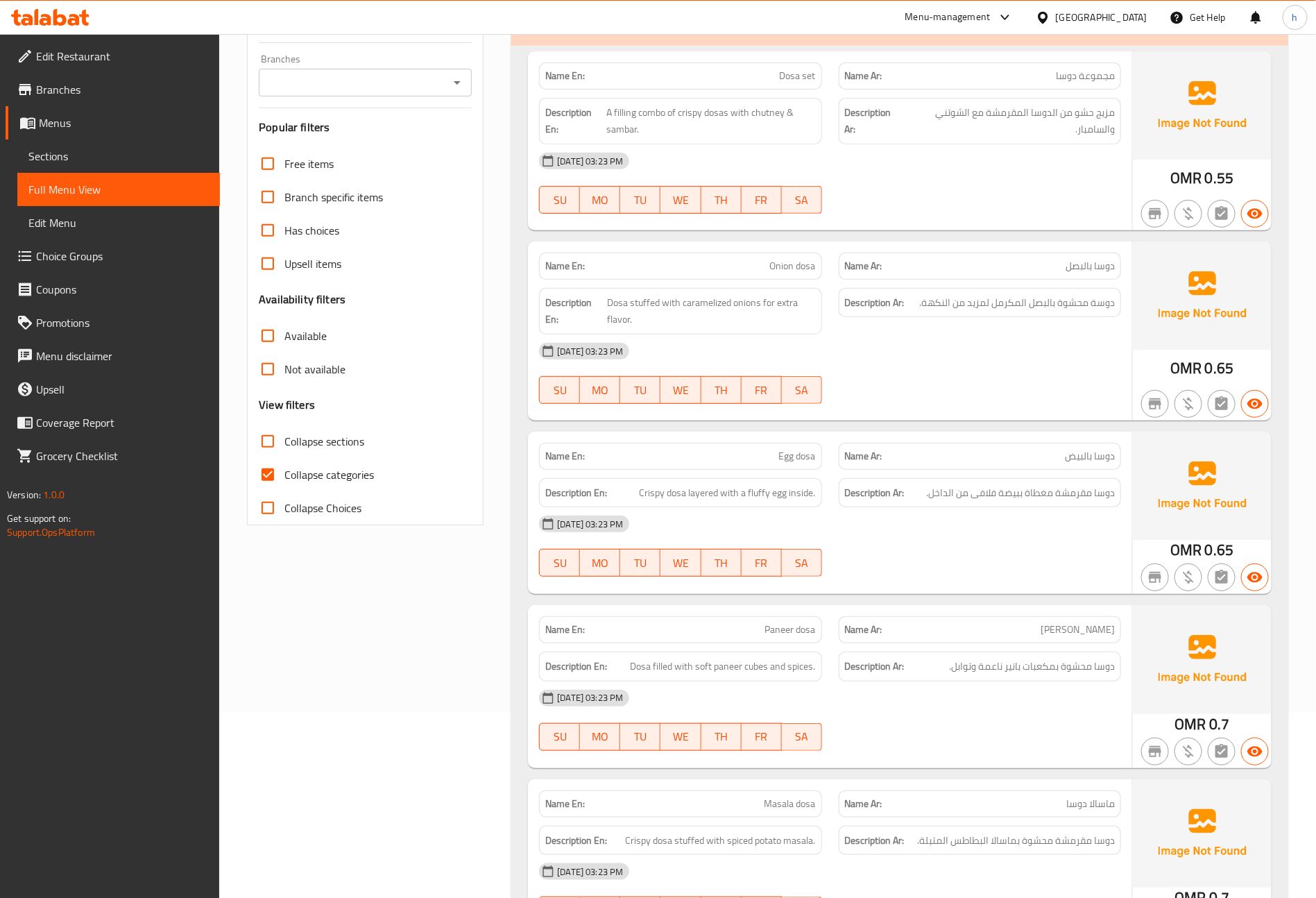
scroll to position [168, 0]
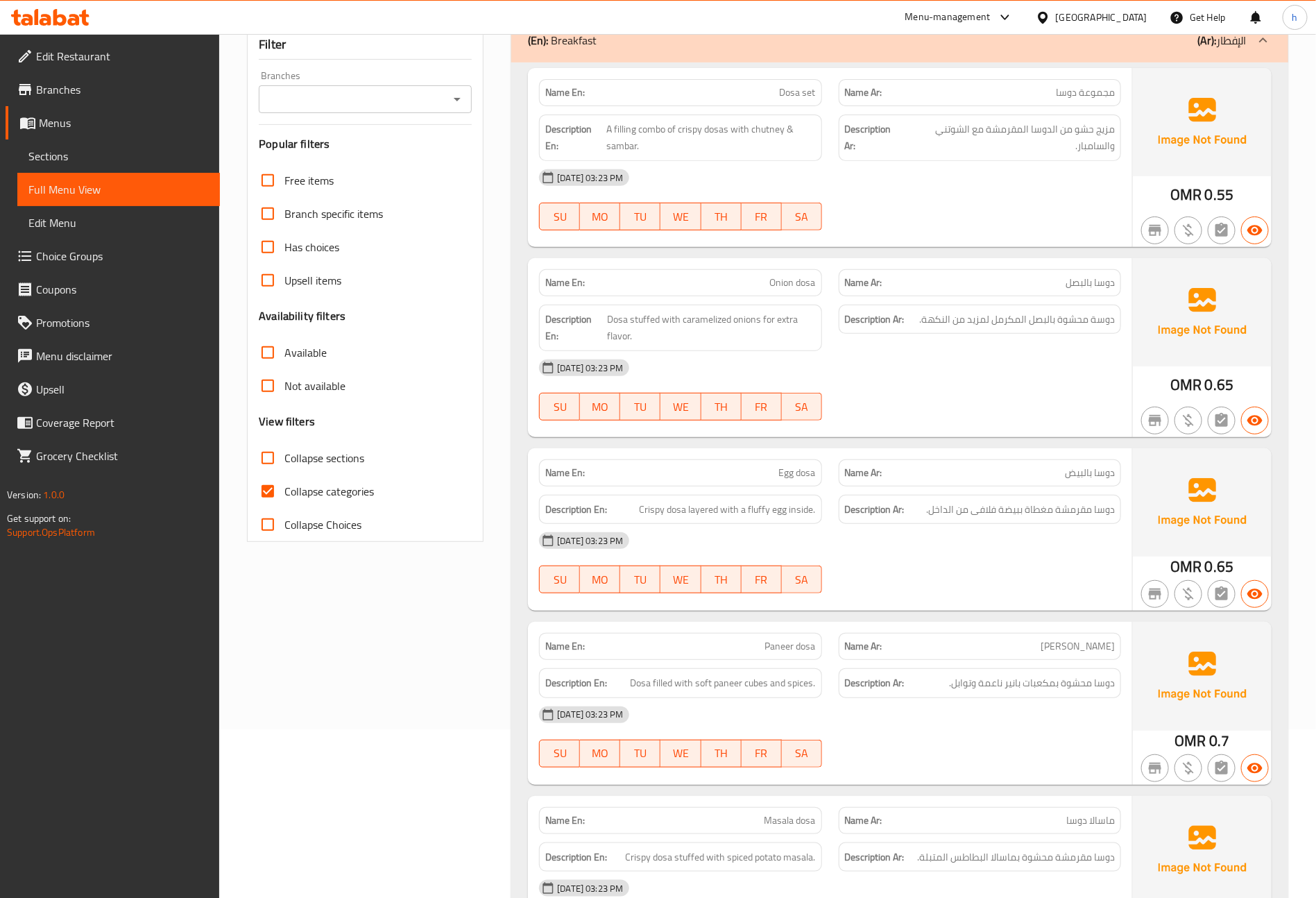
click at [286, 493] on span "Collapse categories" at bounding box center [329, 491] width 90 height 17
click at [284, 493] on input "Collapse categories" at bounding box center [267, 490] width 33 height 33
checkbox input "false"
click at [273, 460] on input "Collapse sections" at bounding box center [267, 457] width 33 height 33
checkbox input "true"
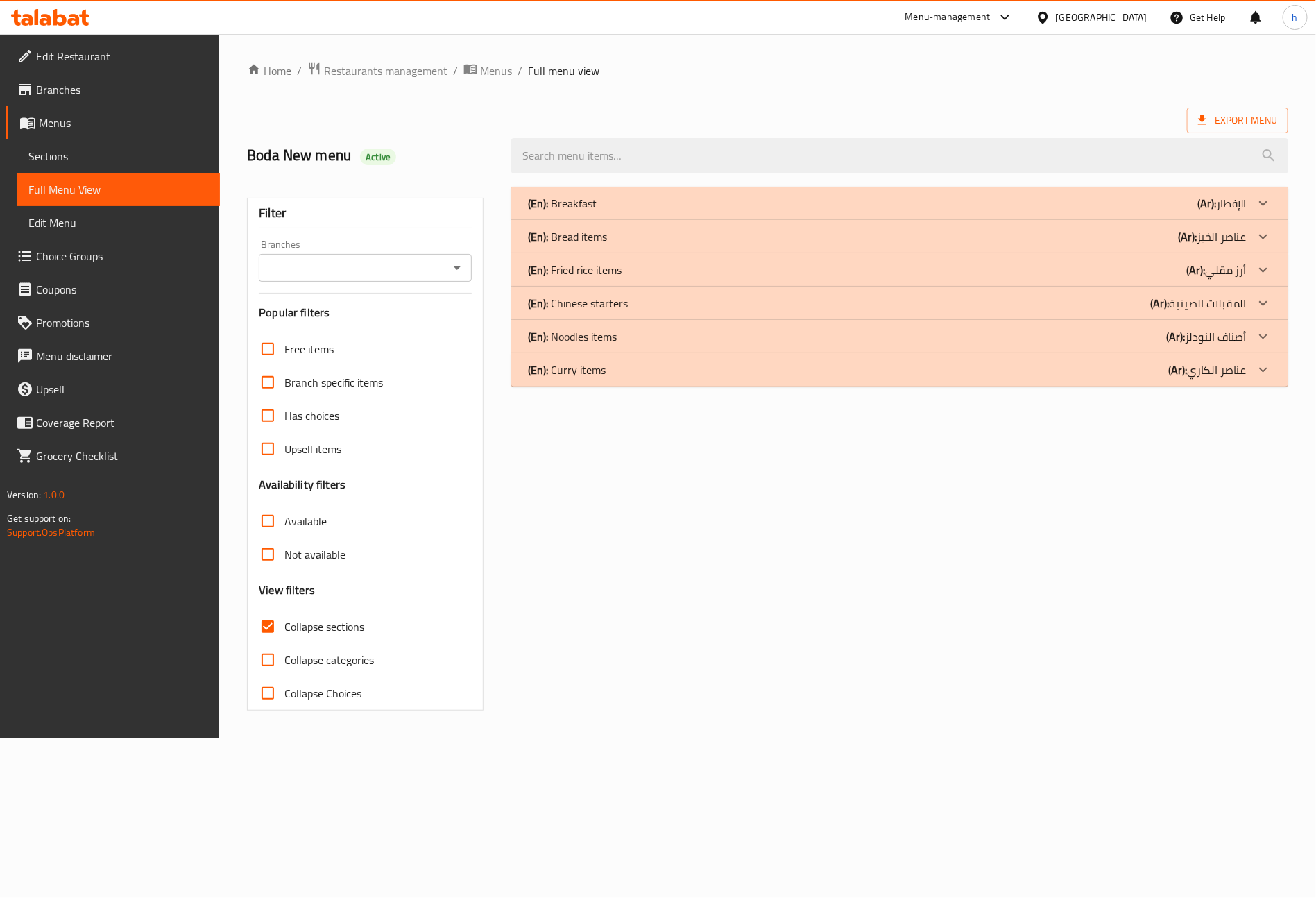
scroll to position [0, 0]
click at [615, 304] on p "(En): Chinese starters" at bounding box center [584, 303] width 100 height 17
